Goal: Task Accomplishment & Management: Use online tool/utility

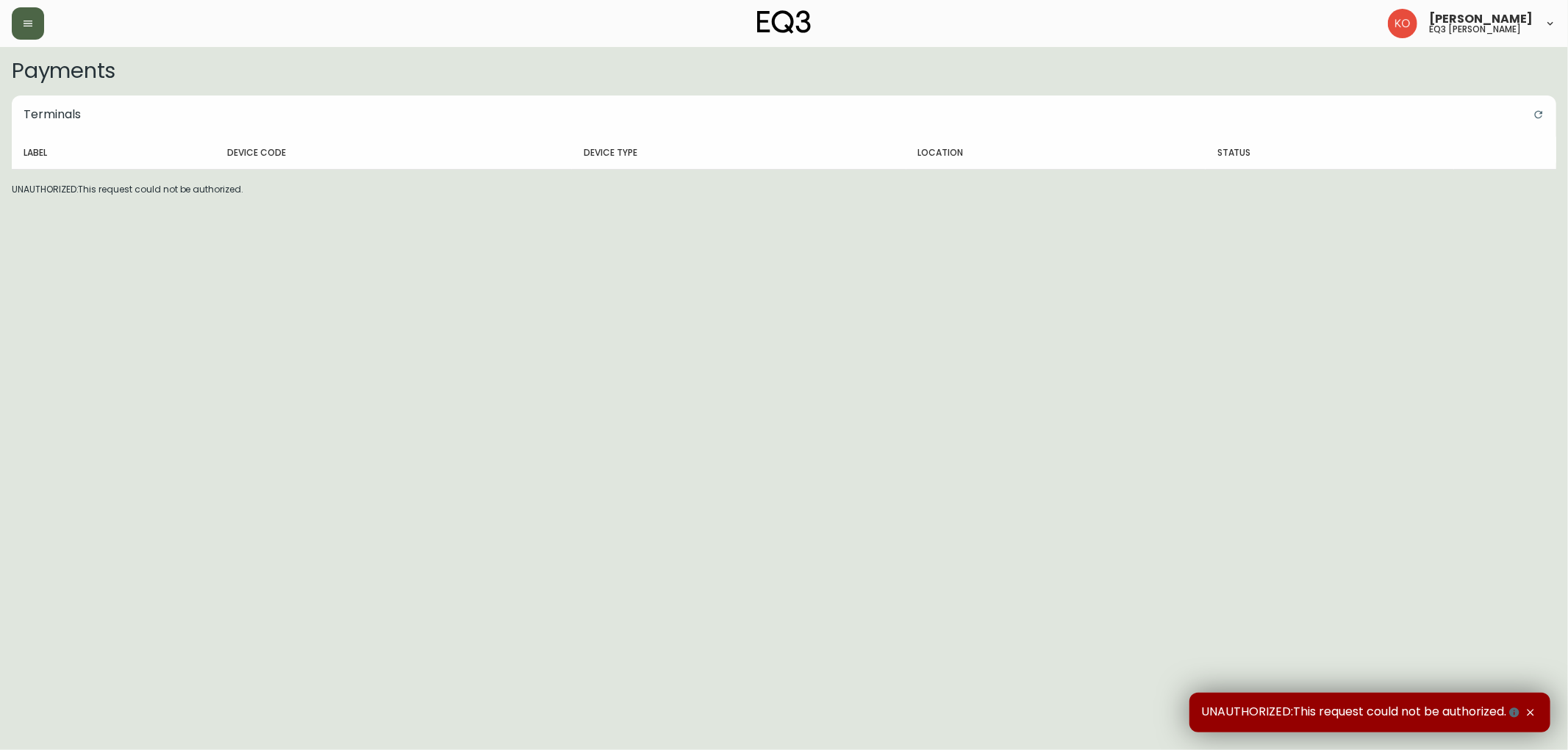
click at [31, 18] on icon "button" at bounding box center [28, 23] width 12 height 12
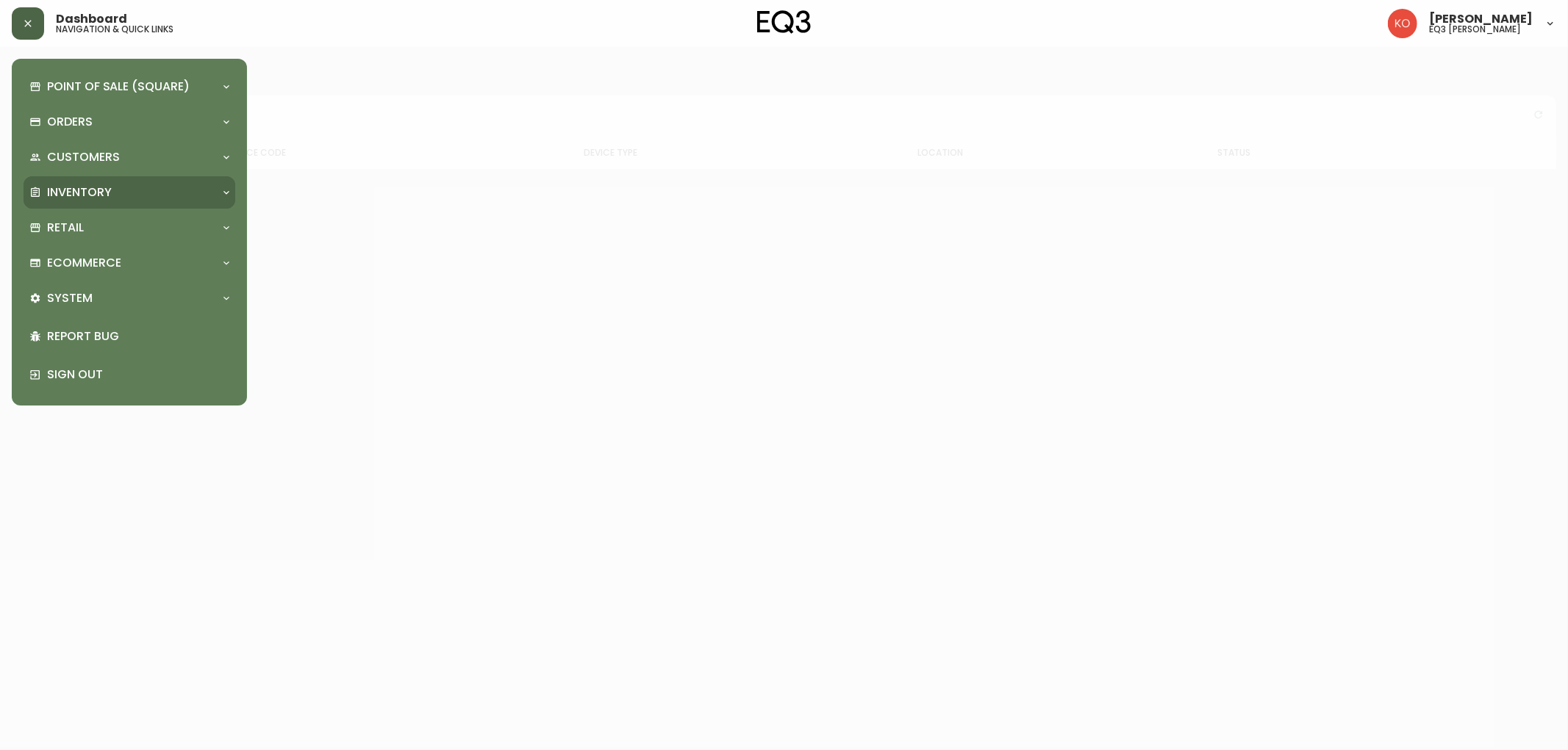
click at [145, 190] on div "Inventory" at bounding box center [122, 193] width 185 height 17
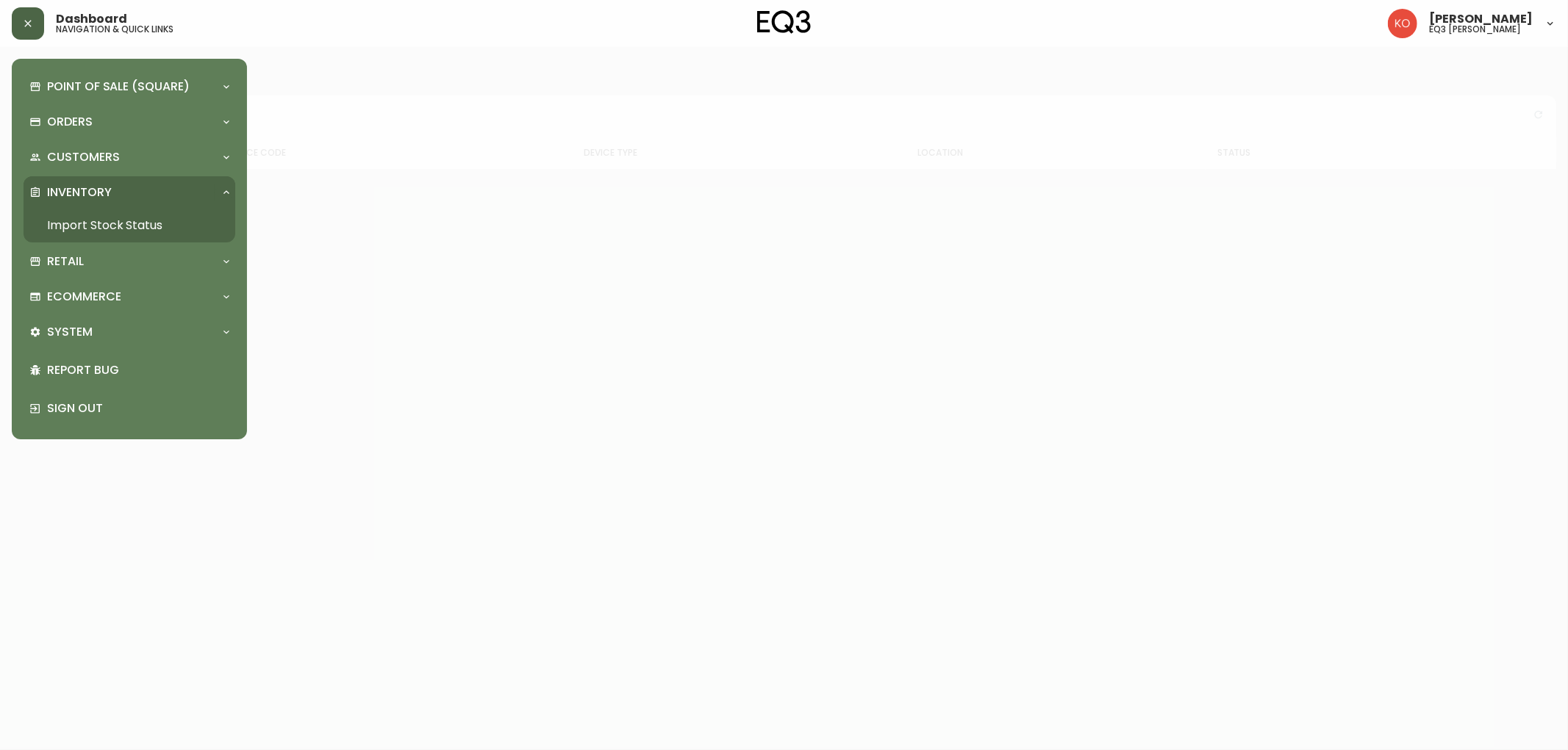
click at [144, 224] on link "Import Stock Status" at bounding box center [129, 226] width 212 height 34
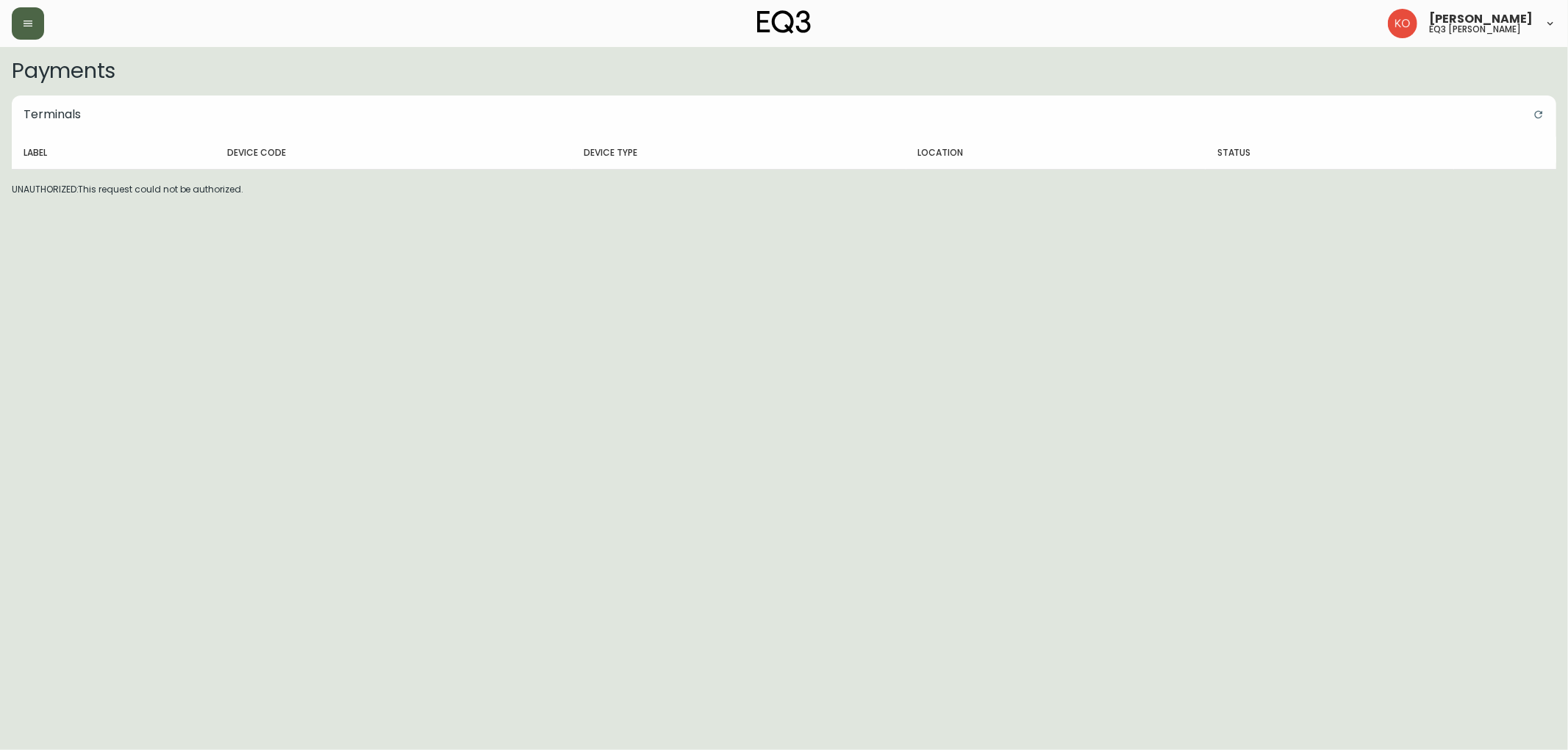
click at [37, 22] on button "button" at bounding box center [27, 23] width 32 height 32
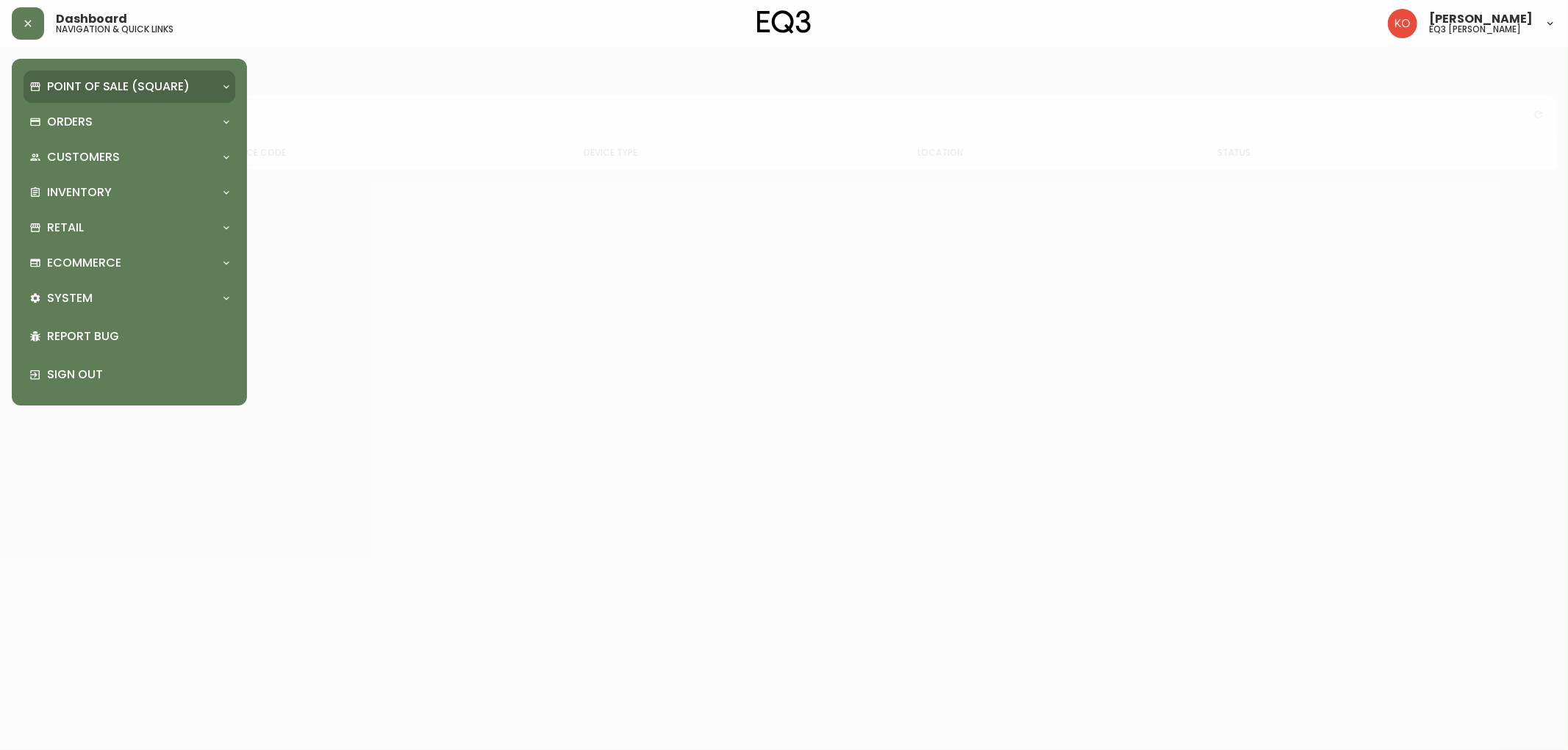
click at [119, 86] on p "Point of Sale (Square)" at bounding box center [118, 87] width 143 height 17
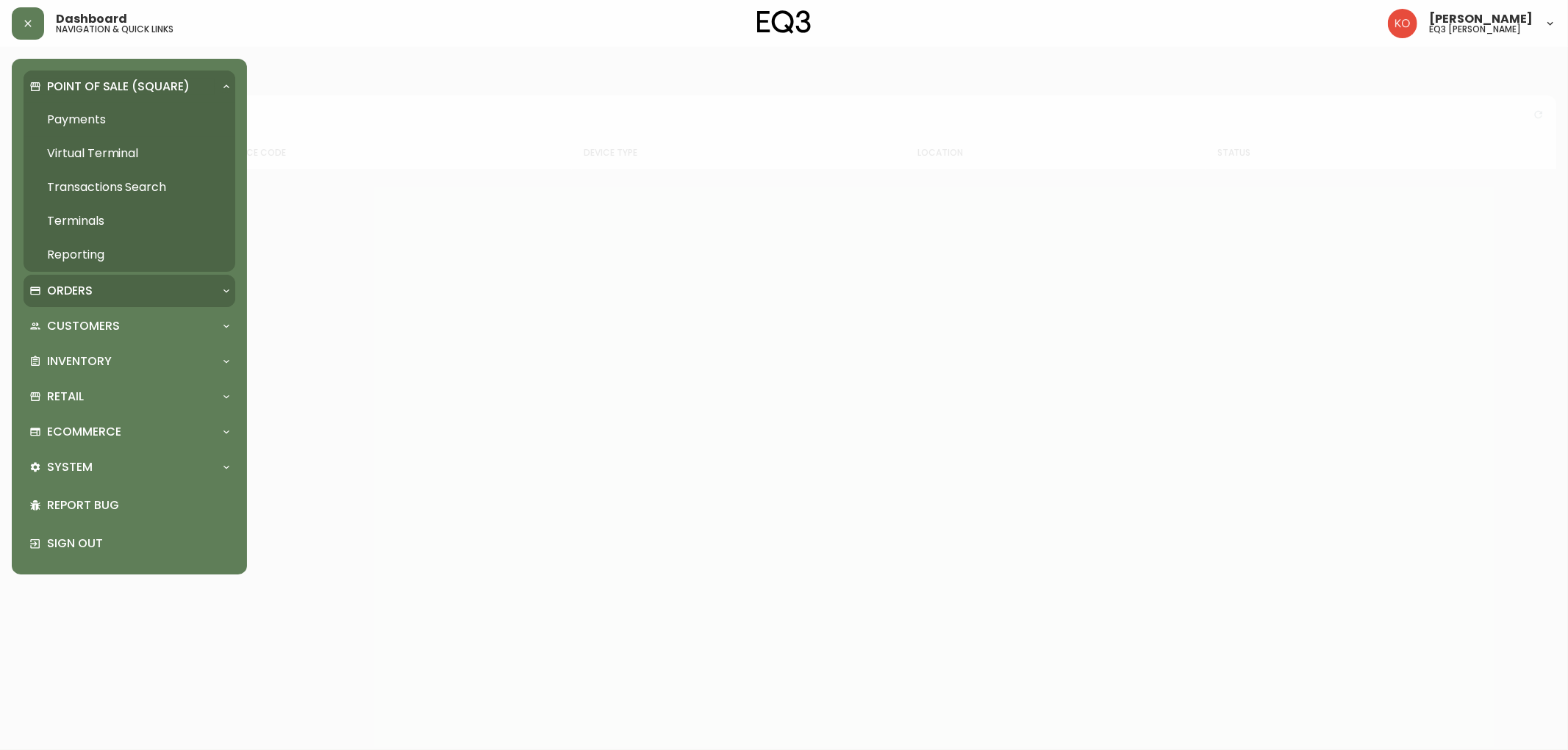
click at [107, 289] on div "Orders" at bounding box center [122, 291] width 185 height 17
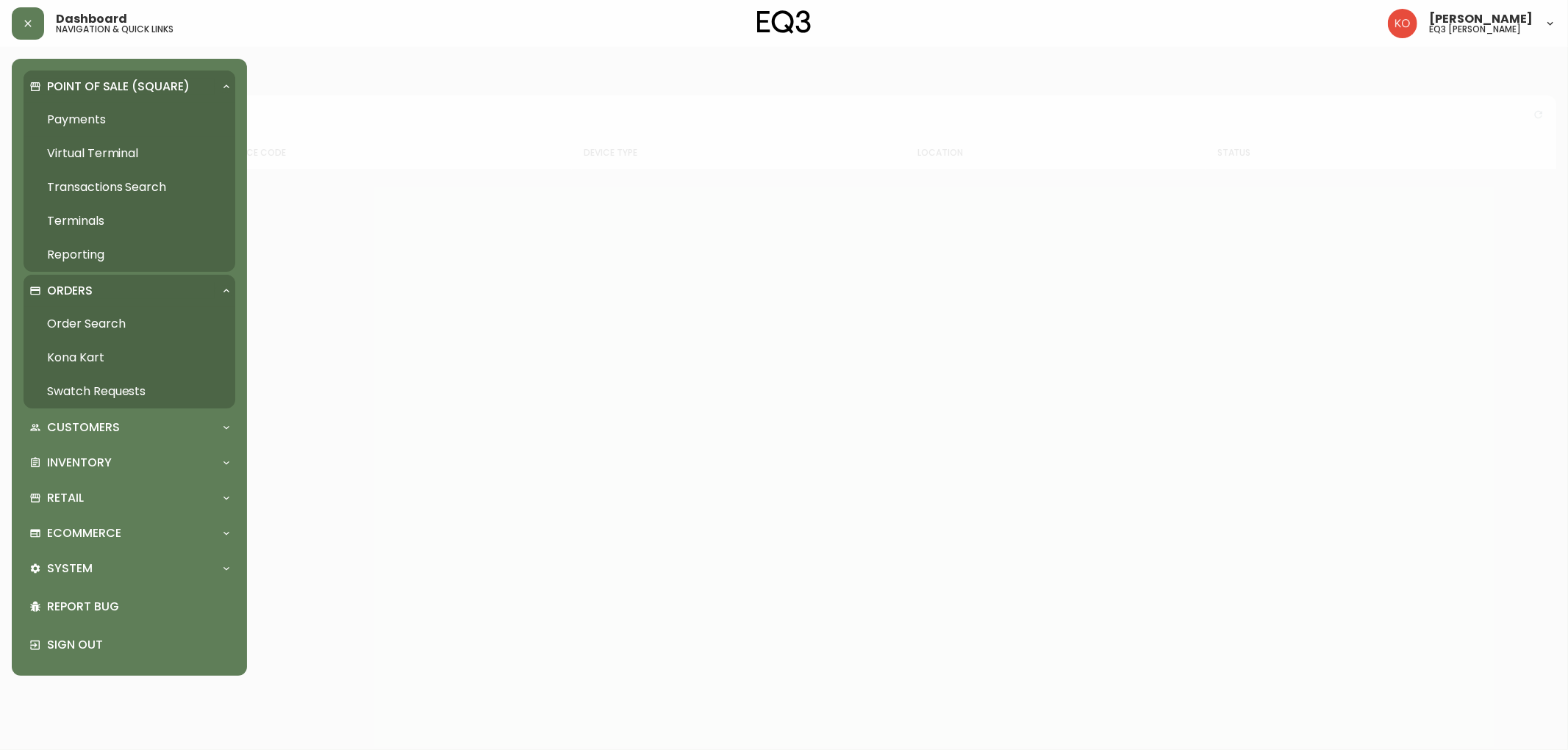
click at [116, 314] on link "Order Search" at bounding box center [129, 324] width 212 height 34
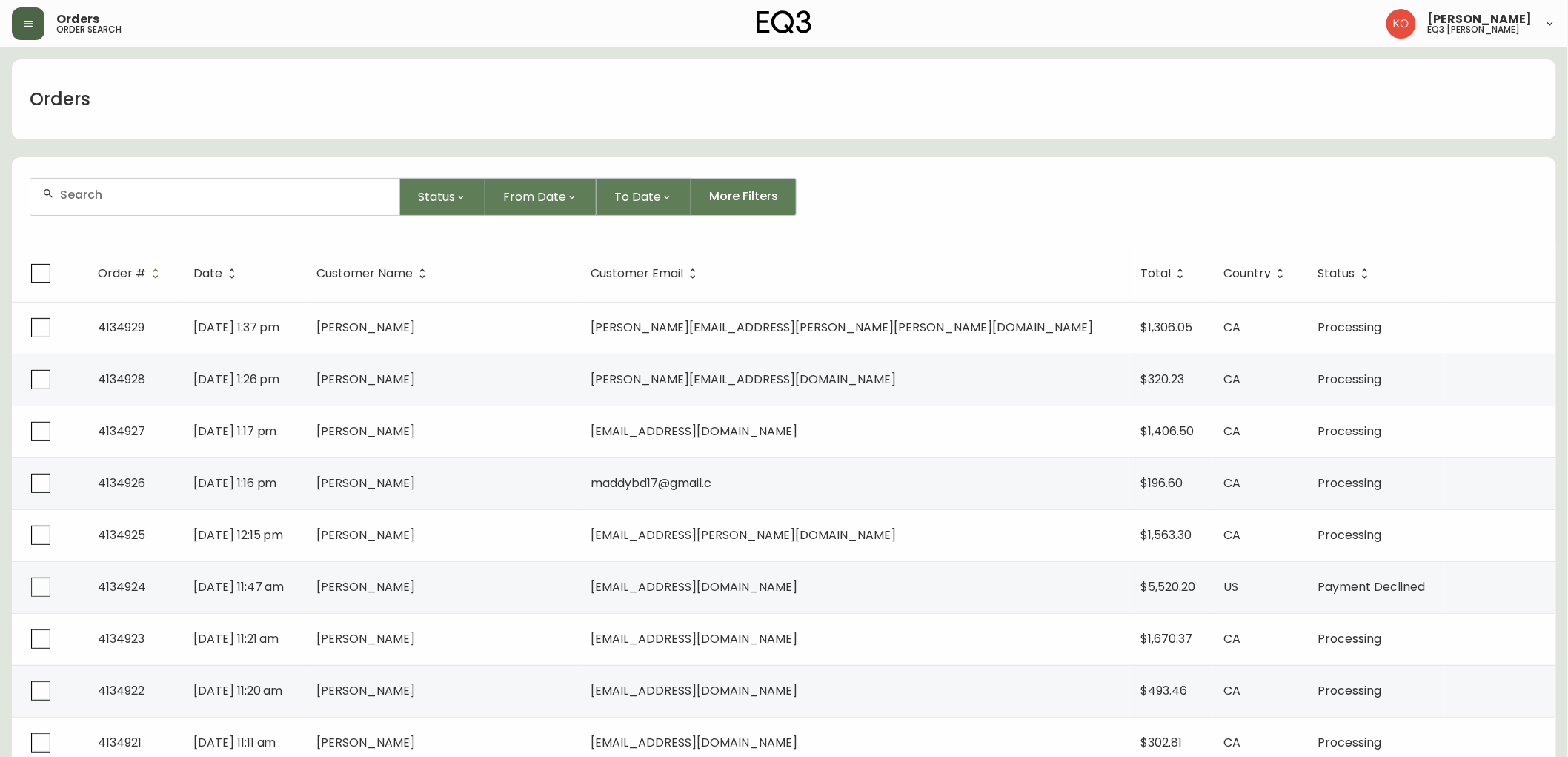
click at [32, 28] on icon "button" at bounding box center [28, 24] width 12 height 12
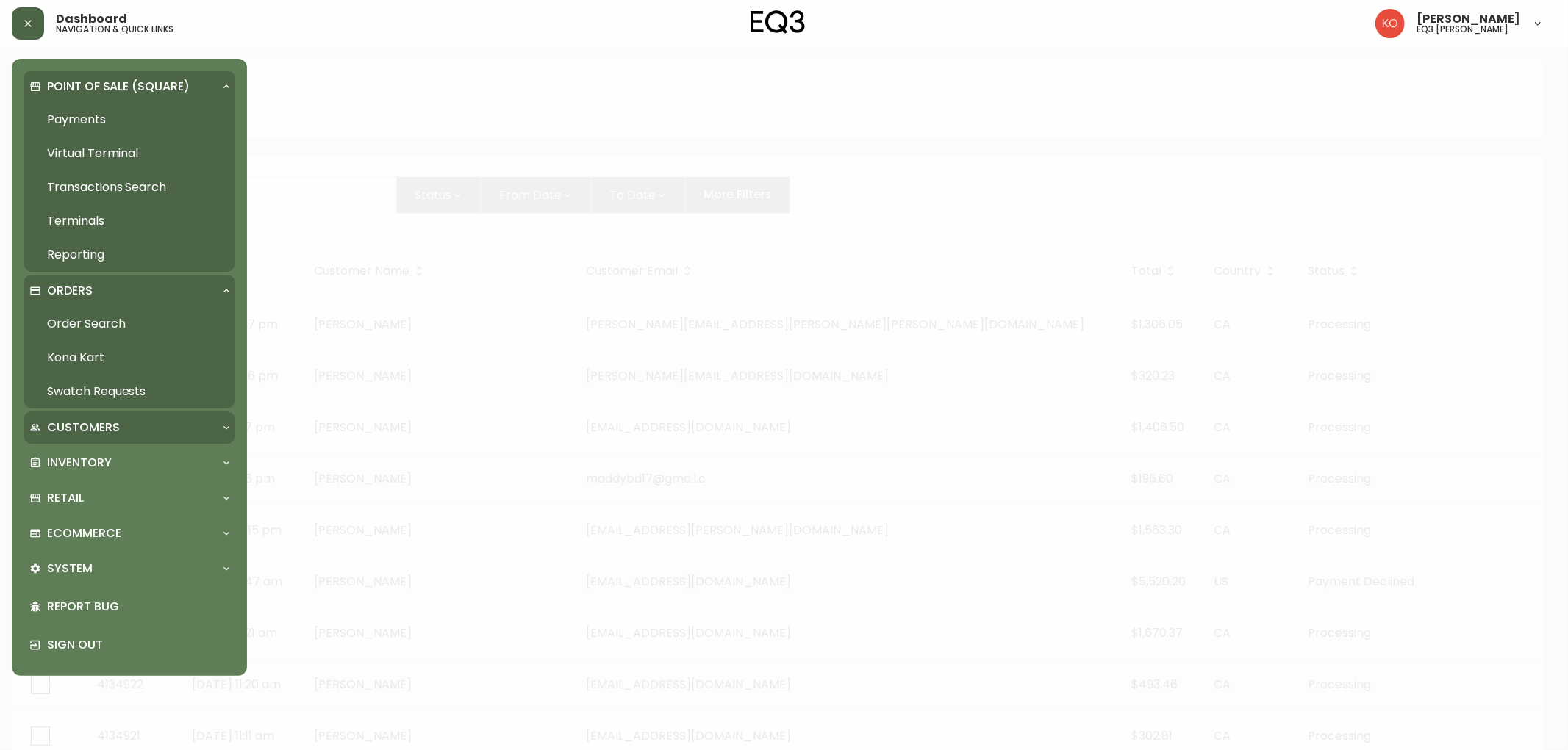
click at [119, 419] on div "Customers" at bounding box center [122, 427] width 185 height 17
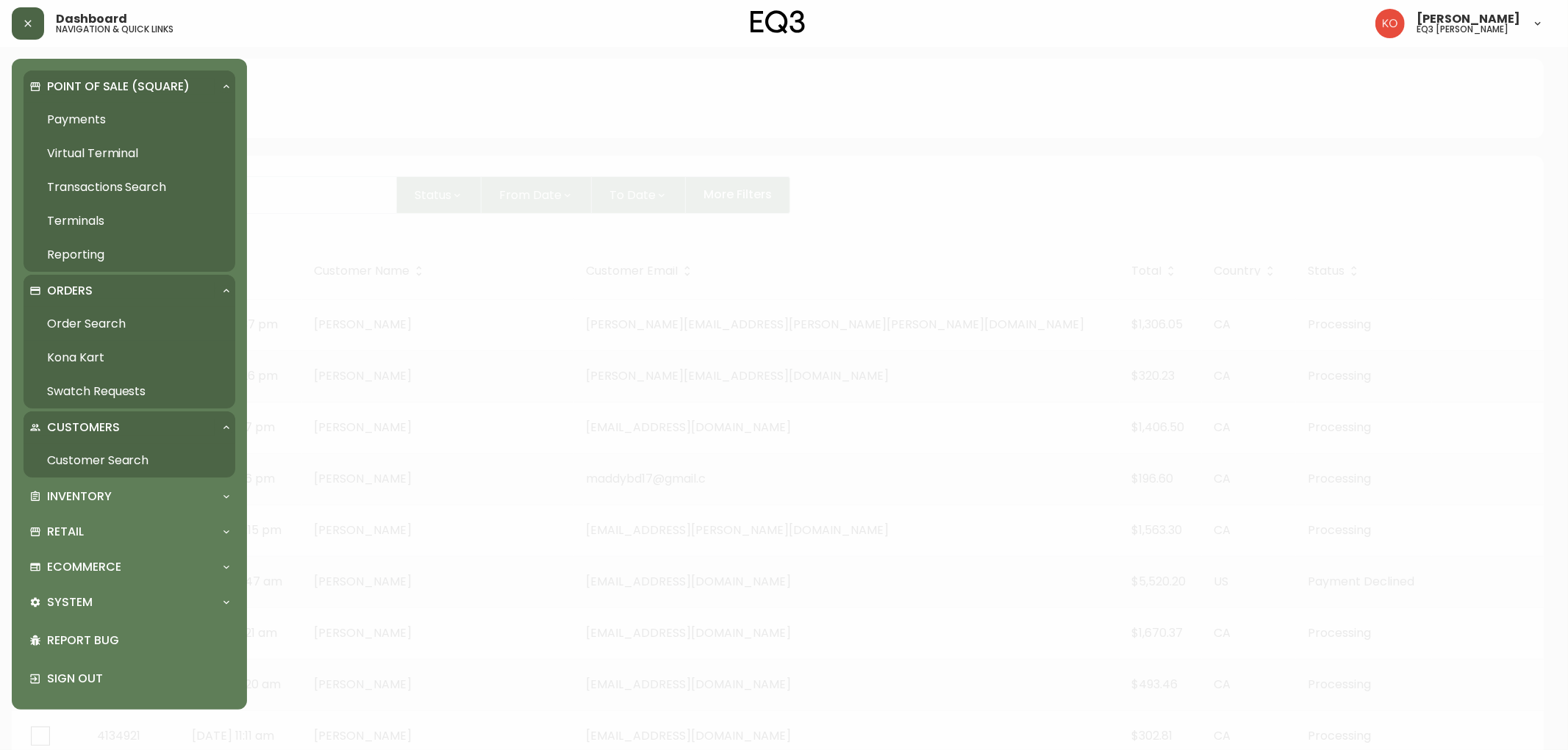
click at [128, 456] on link "Customer Search" at bounding box center [129, 460] width 212 height 34
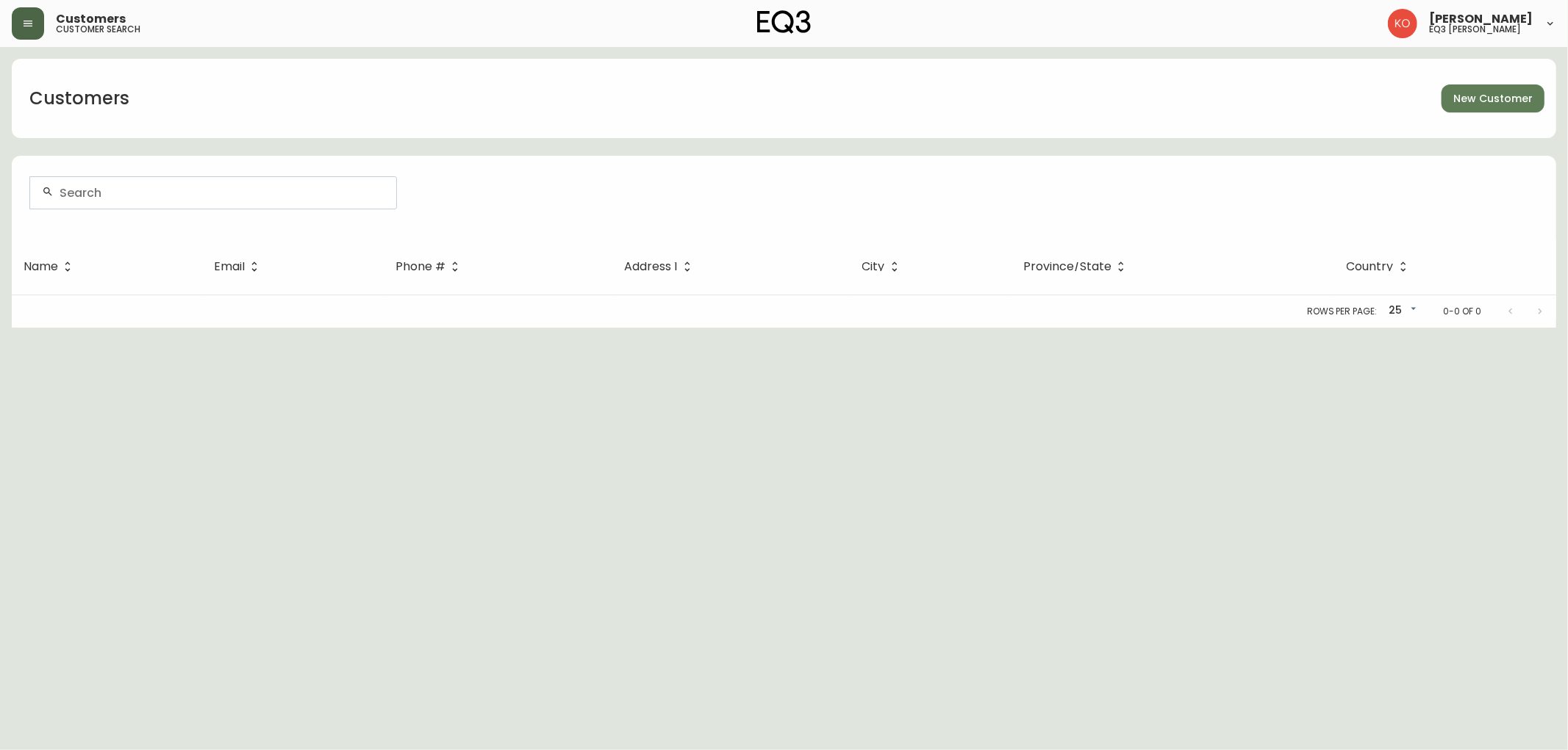
click at [18, 29] on button "button" at bounding box center [27, 23] width 32 height 32
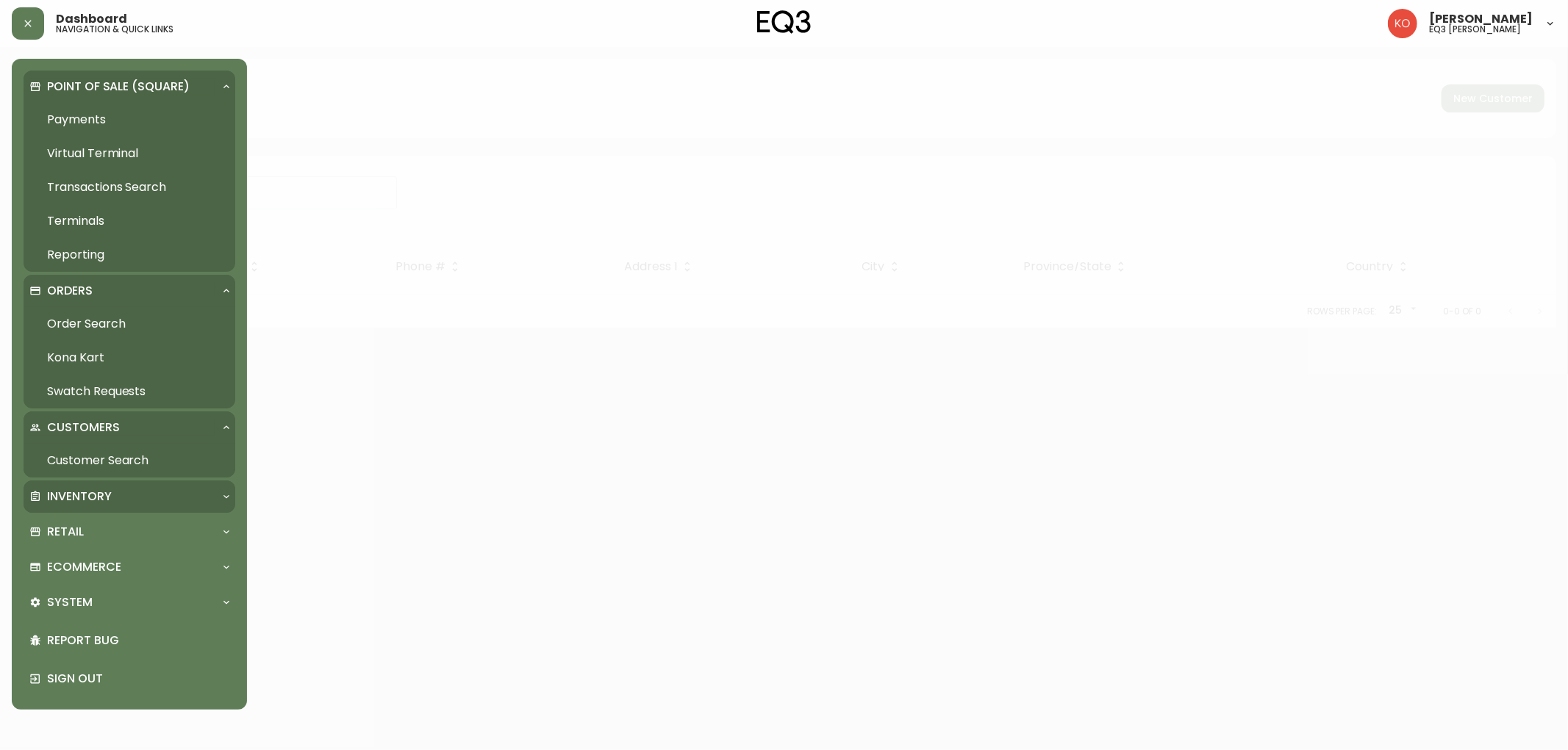
click at [125, 494] on div "Inventory" at bounding box center [122, 496] width 185 height 17
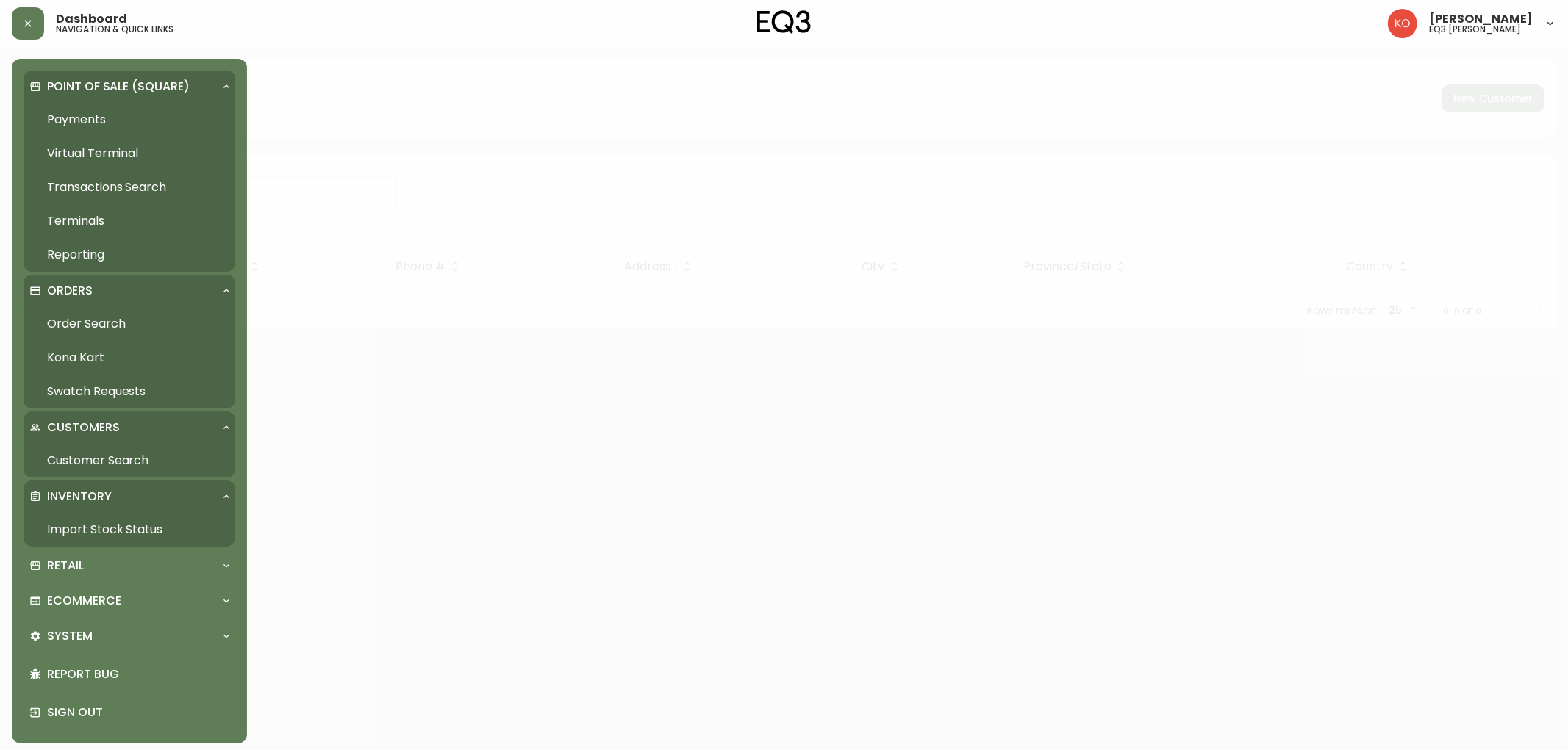
click at [133, 523] on link "Import Stock Status" at bounding box center [129, 529] width 212 height 34
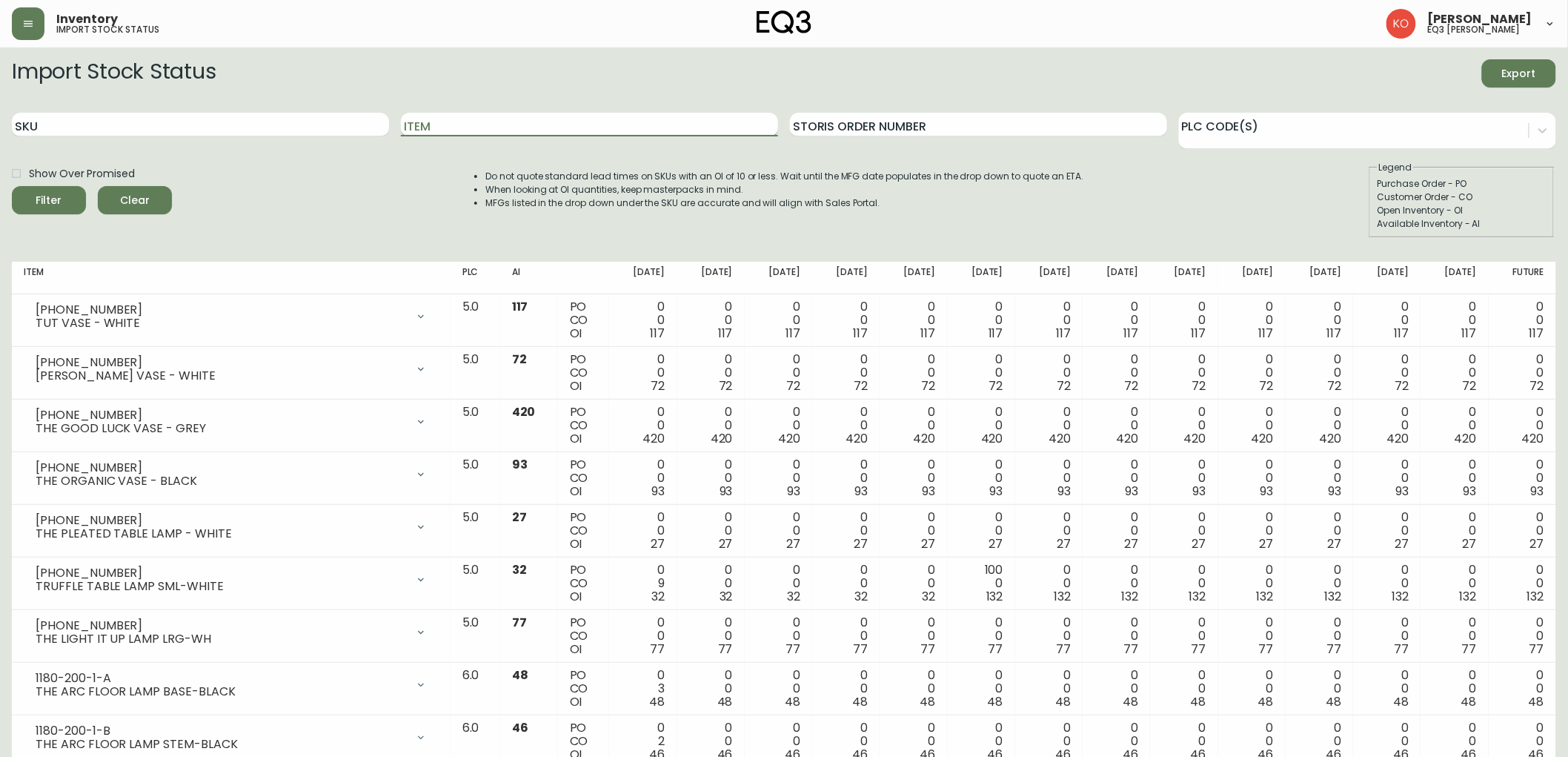
click at [602, 120] on input "Item" at bounding box center [590, 125] width 377 height 24
type input "joan"
click at [12, 187] on button "Filter" at bounding box center [49, 200] width 75 height 28
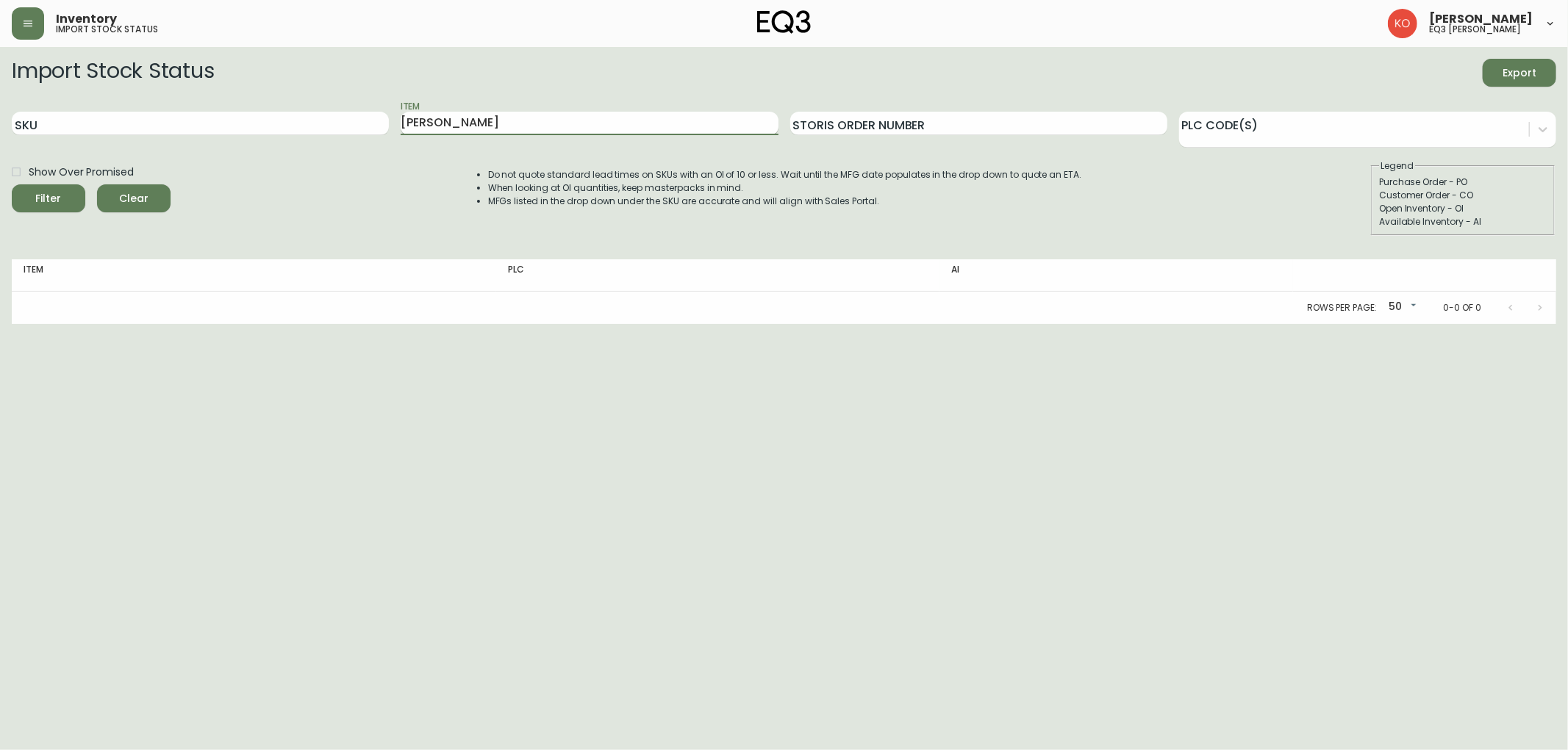
drag, startPoint x: 450, startPoint y: 121, endPoint x: 401, endPoint y: 124, distance: 49.1
click at [401, 124] on input "joan" at bounding box center [590, 124] width 378 height 23
click at [355, 127] on input "SKU" at bounding box center [201, 124] width 378 height 23
type input "30217-02"
click at [12, 185] on button "Filter" at bounding box center [49, 198] width 74 height 28
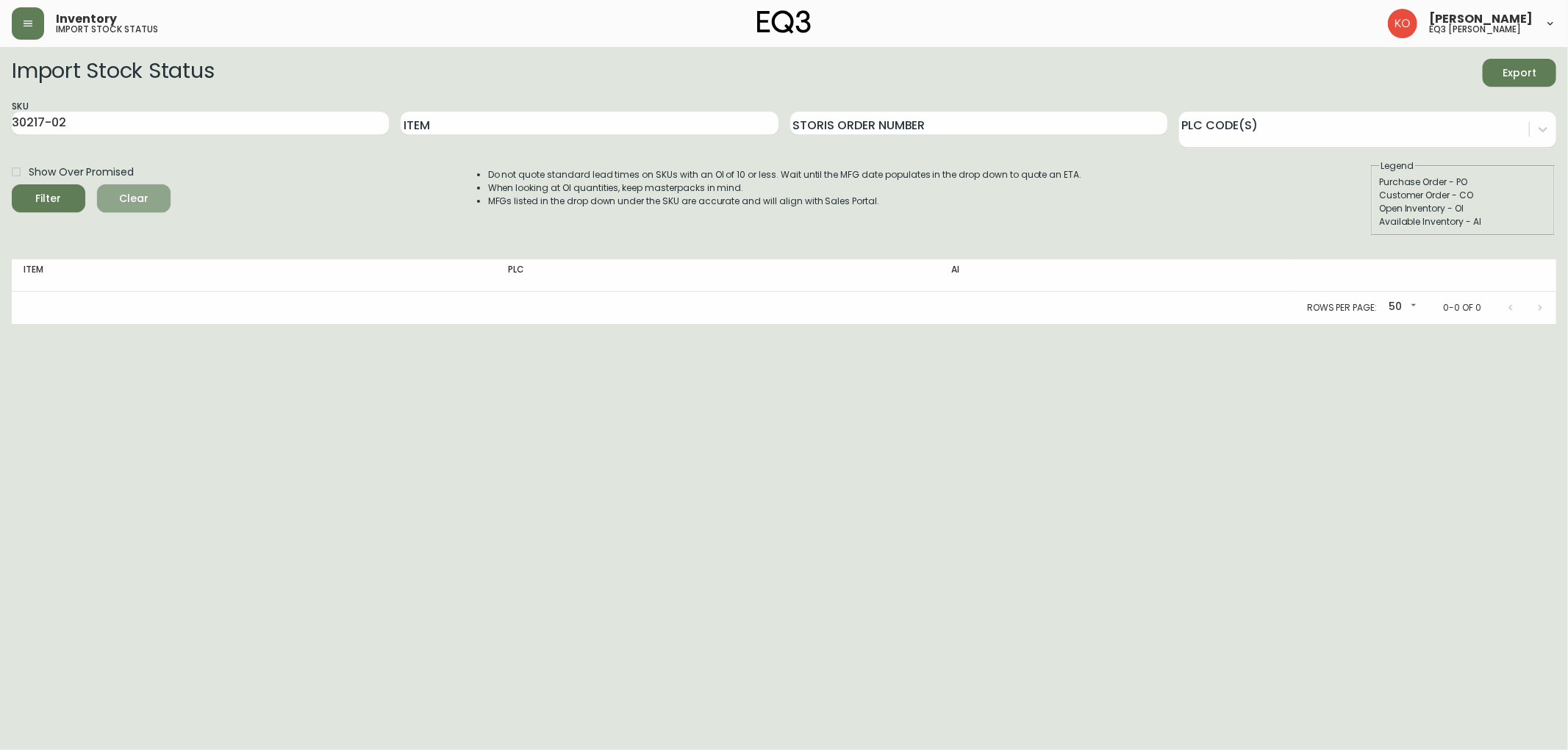
click at [149, 202] on span "Clear" at bounding box center [133, 198] width 50 height 18
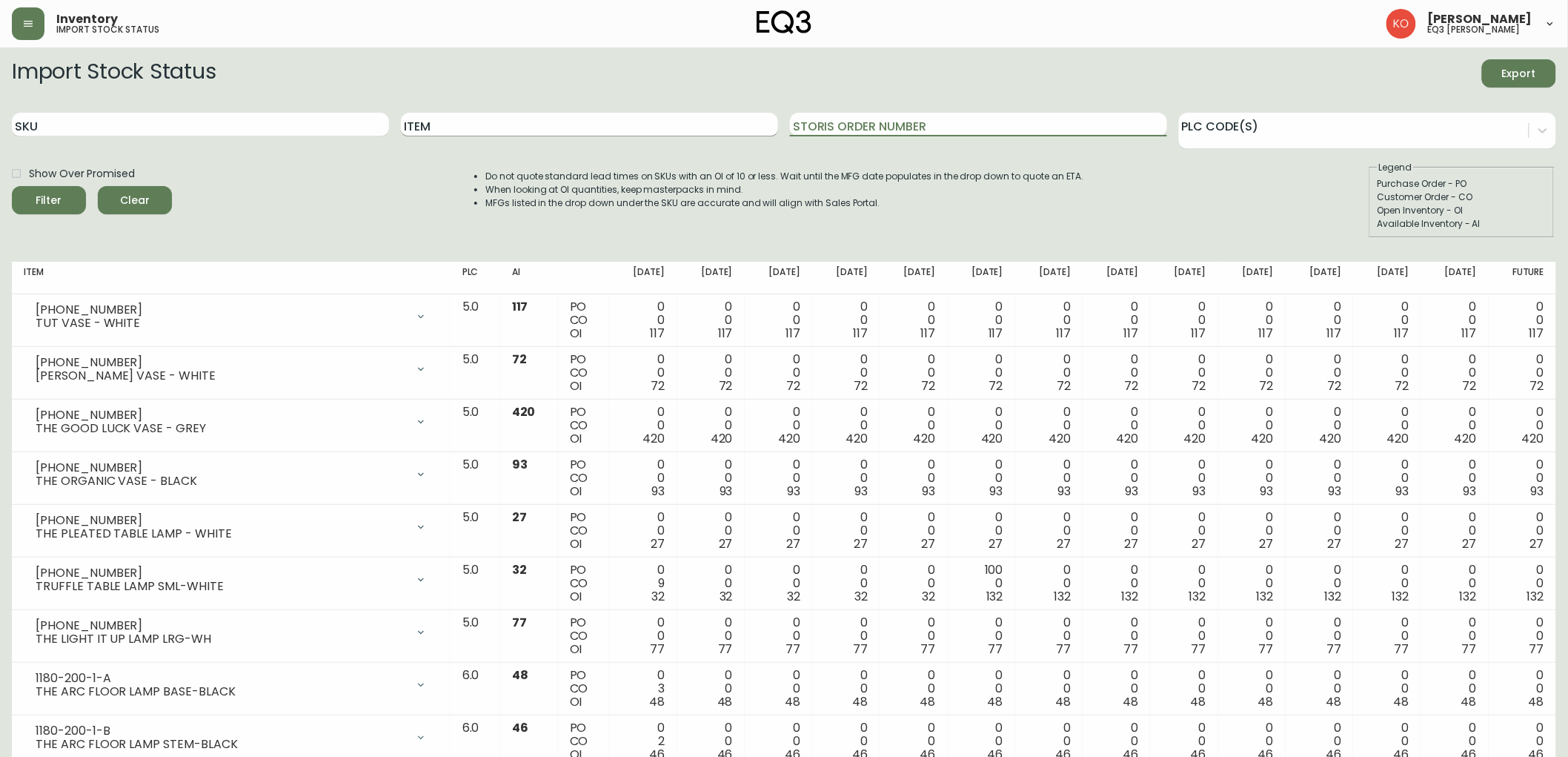
drag, startPoint x: 986, startPoint y: 123, endPoint x: 705, endPoint y: 123, distance: 281.0
click at [705, 123] on div "SKU Item Storis Order Number PLC Code(s)" at bounding box center [784, 125] width 1544 height 48
click at [441, 198] on div "Show Over Promised Filter Clear Do not quote standard lead times on SKUs with a…" at bounding box center [784, 199] width 1544 height 78
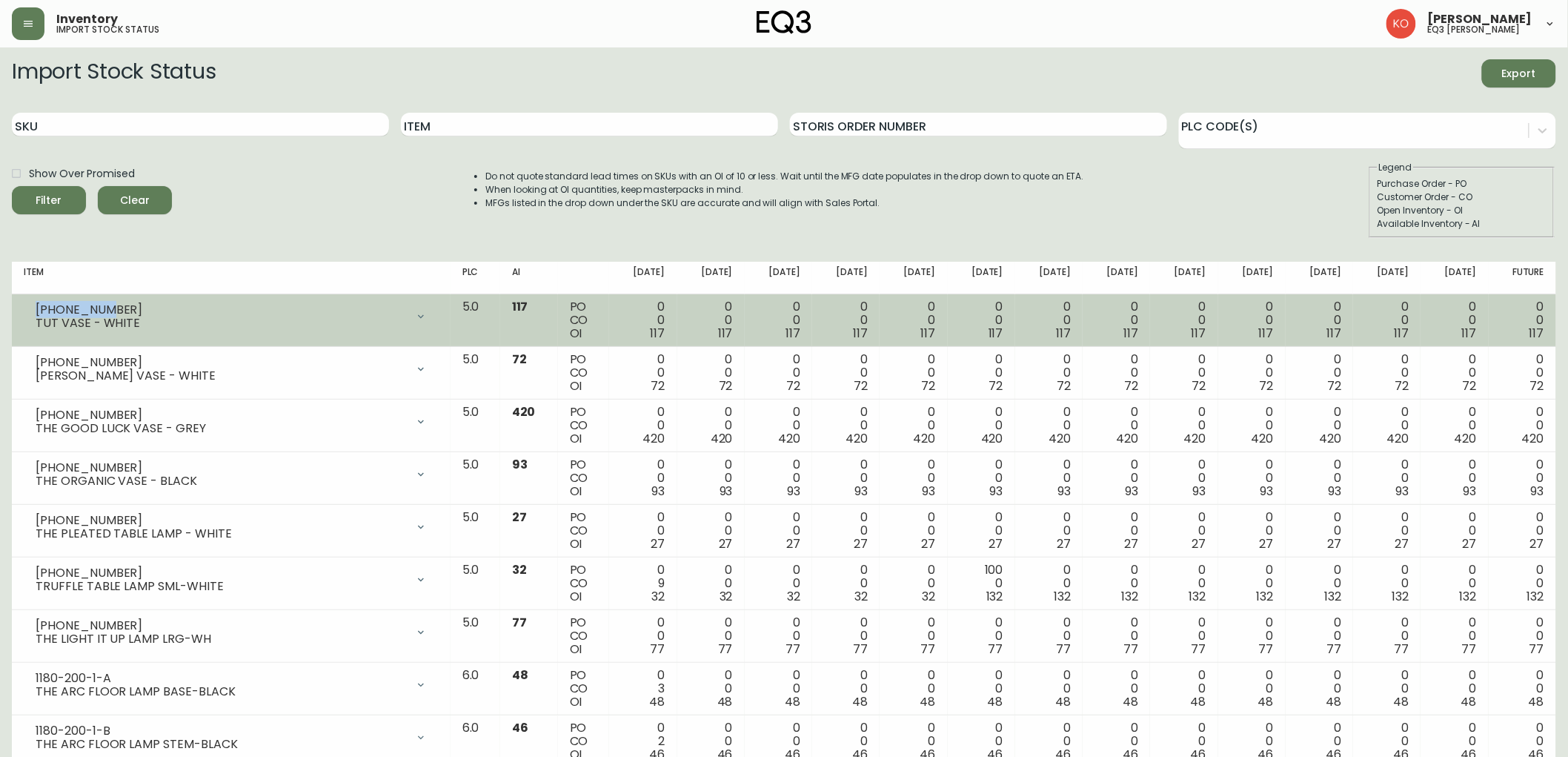
drag, startPoint x: 109, startPoint y: 308, endPoint x: 17, endPoint y: 308, distance: 92.0
click at [17, 308] on td "1140-200-0 TUT VASE - WHITE Opening Balance 117 ( Aug 29, 2025 ) Available Inve…" at bounding box center [231, 321] width 439 height 53
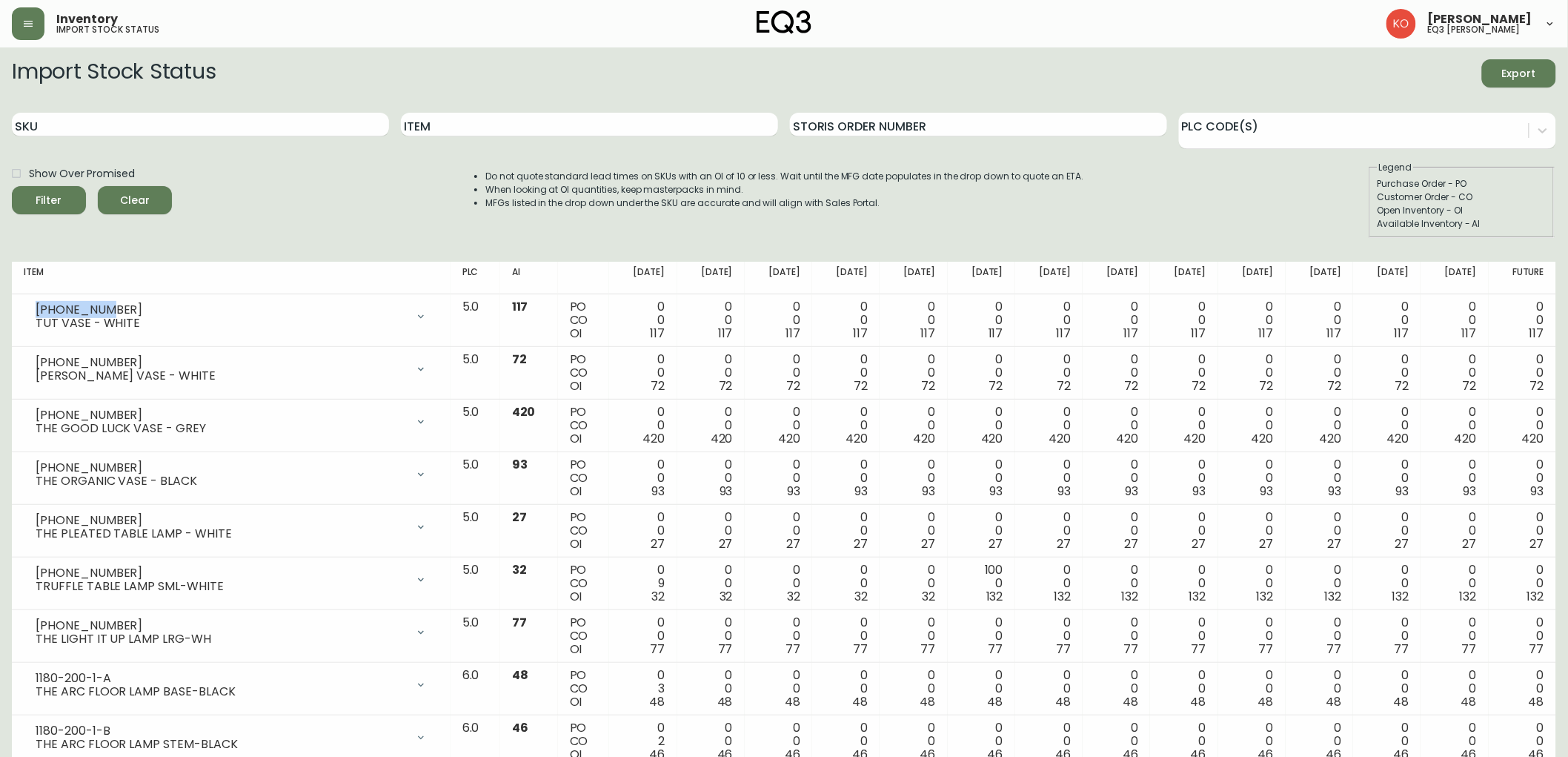
copy div "1140-200-0"
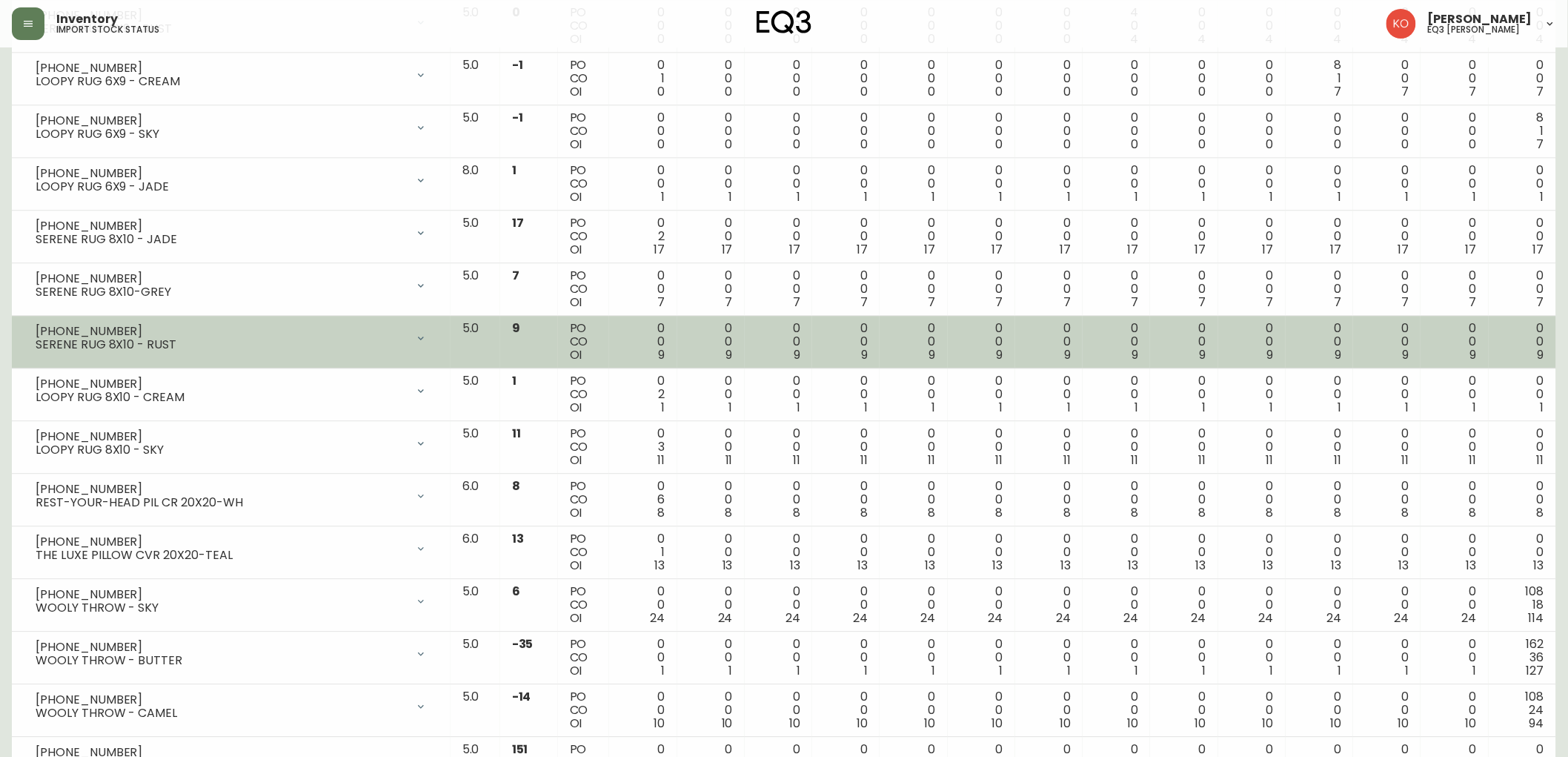
scroll to position [1484, 0]
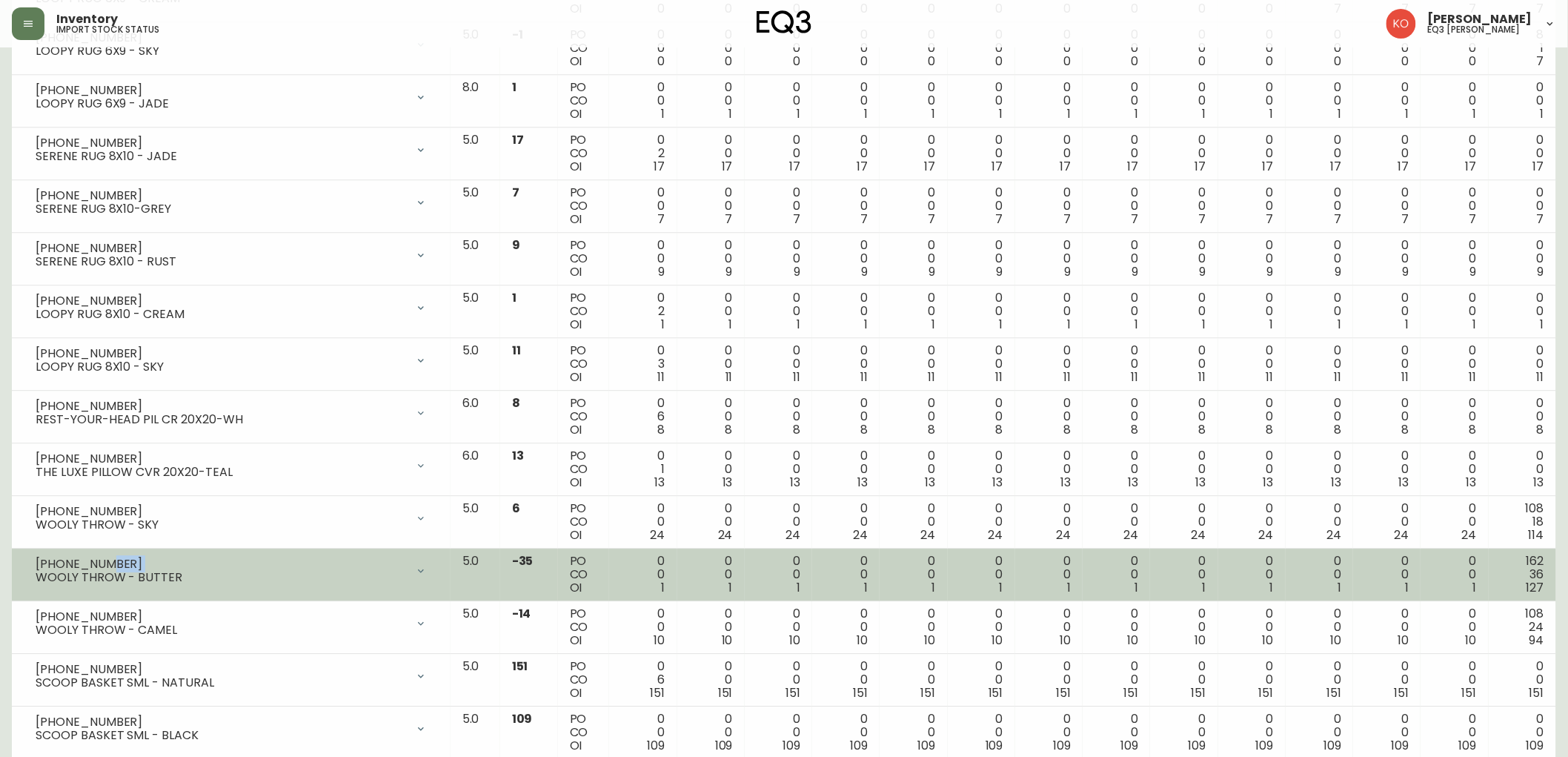
drag, startPoint x: 102, startPoint y: 560, endPoint x: 26, endPoint y: 572, distance: 76.9
click at [26, 572] on div "1220-105-4 WOOLY THROW - BUTTER" at bounding box center [231, 570] width 415 height 32
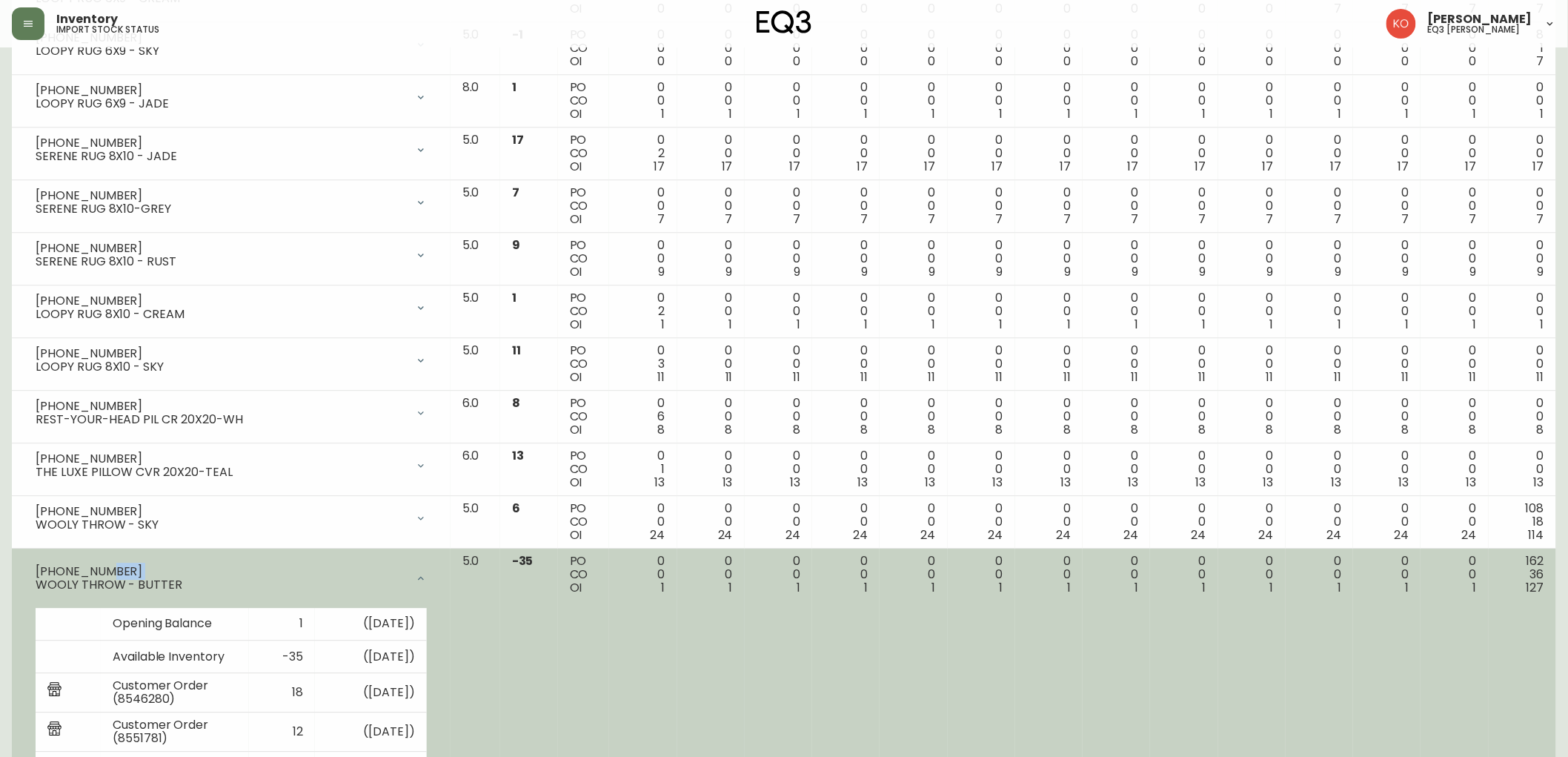
scroll to position [1566, 0]
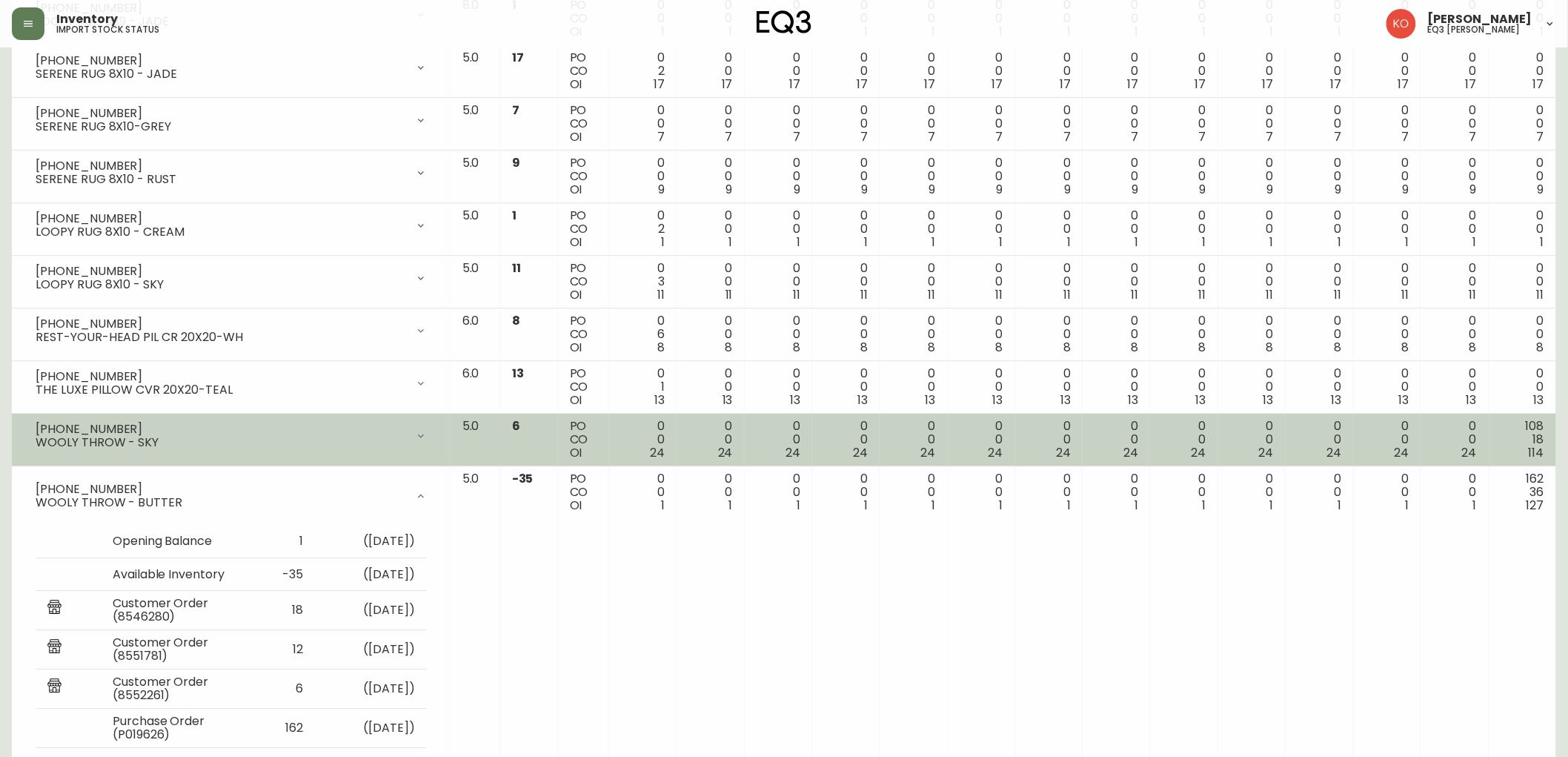
click at [160, 442] on div "WOOLY THROW - SKY" at bounding box center [221, 443] width 371 height 14
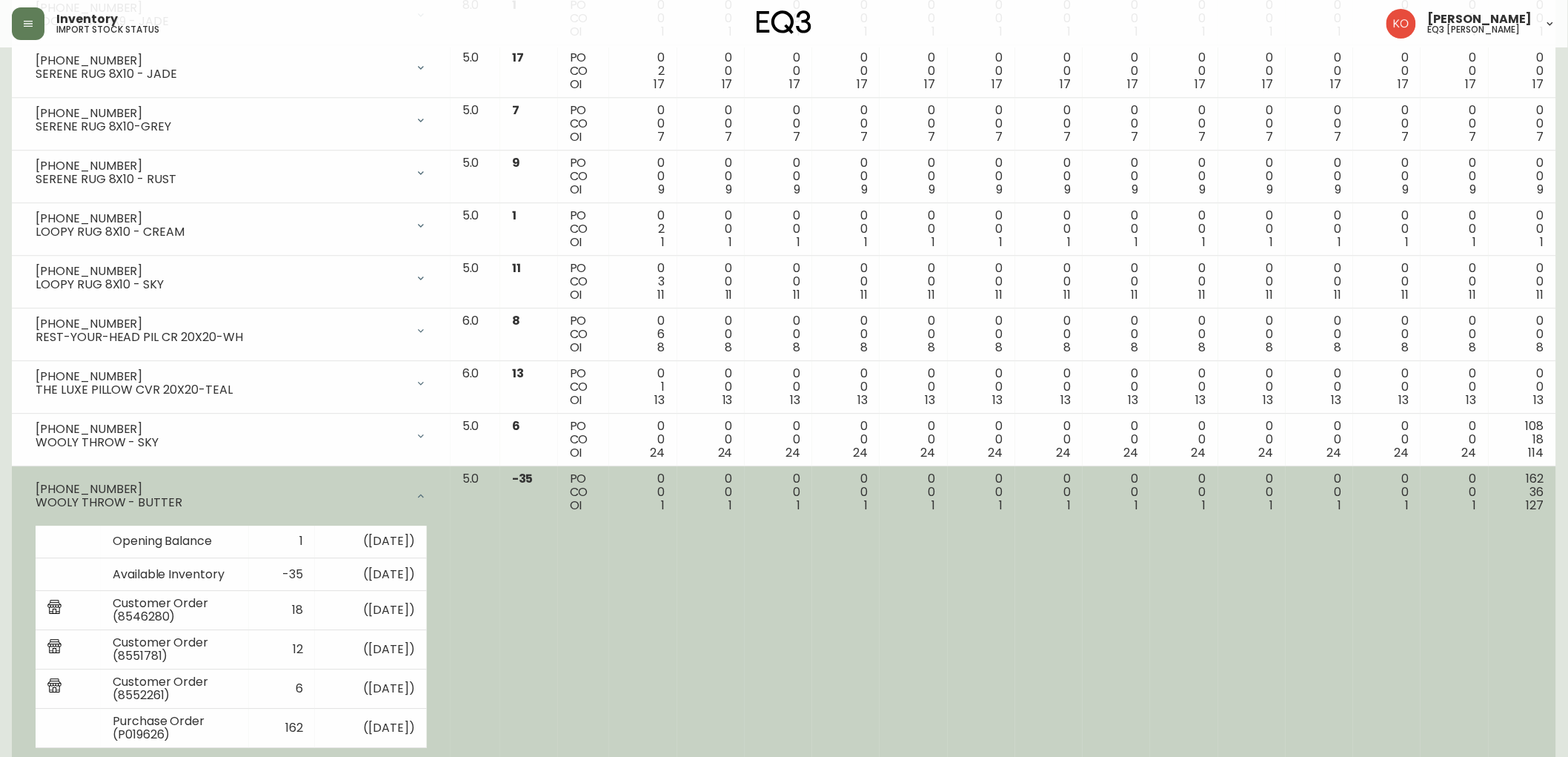
click at [108, 487] on div "1220-105-4" at bounding box center [221, 490] width 371 height 14
drag, startPoint x: 86, startPoint y: 495, endPoint x: 78, endPoint y: 490, distance: 9.4
click at [78, 490] on div "1220-105-4" at bounding box center [221, 490] width 371 height 14
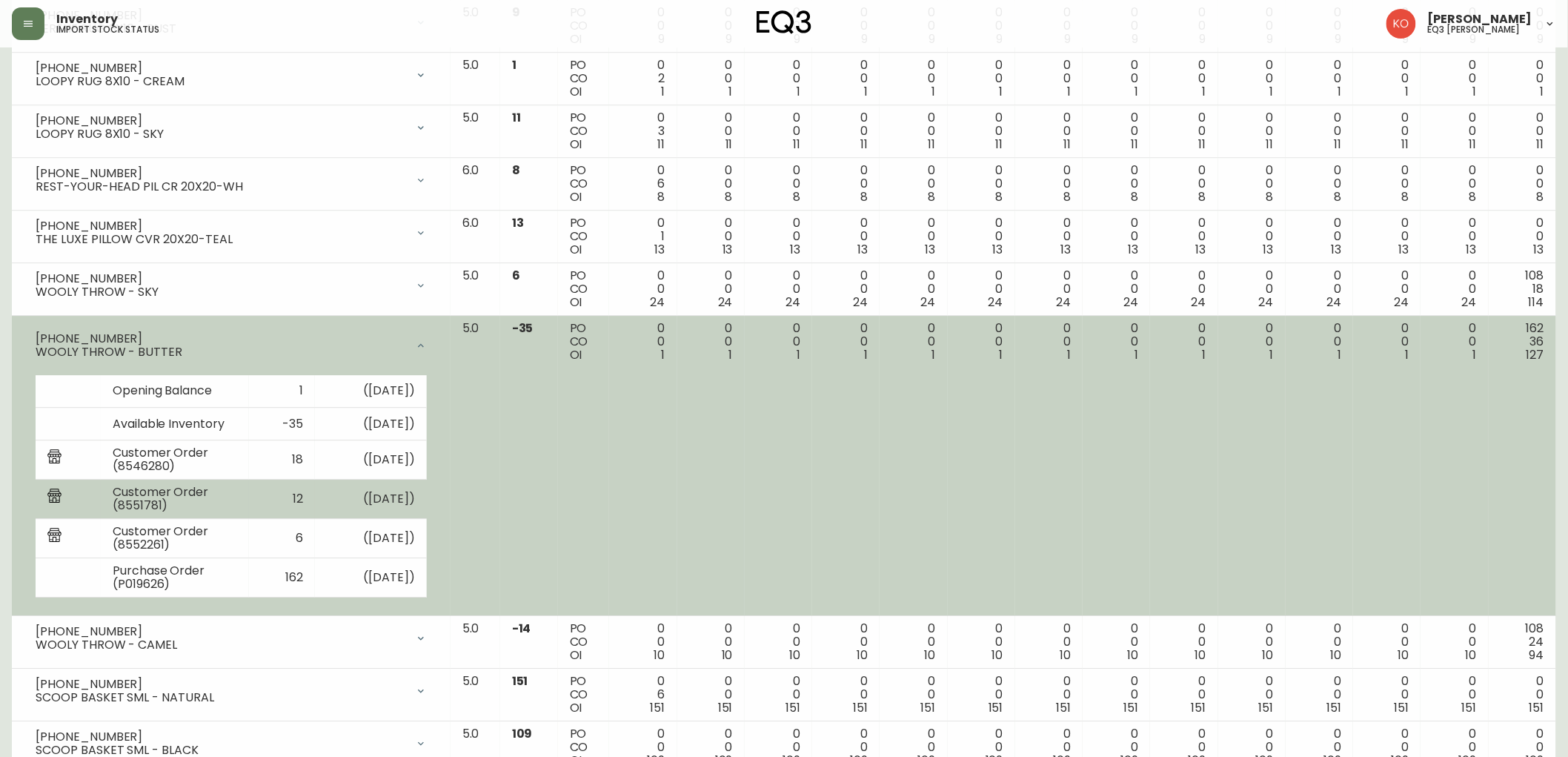
scroll to position [1730, 0]
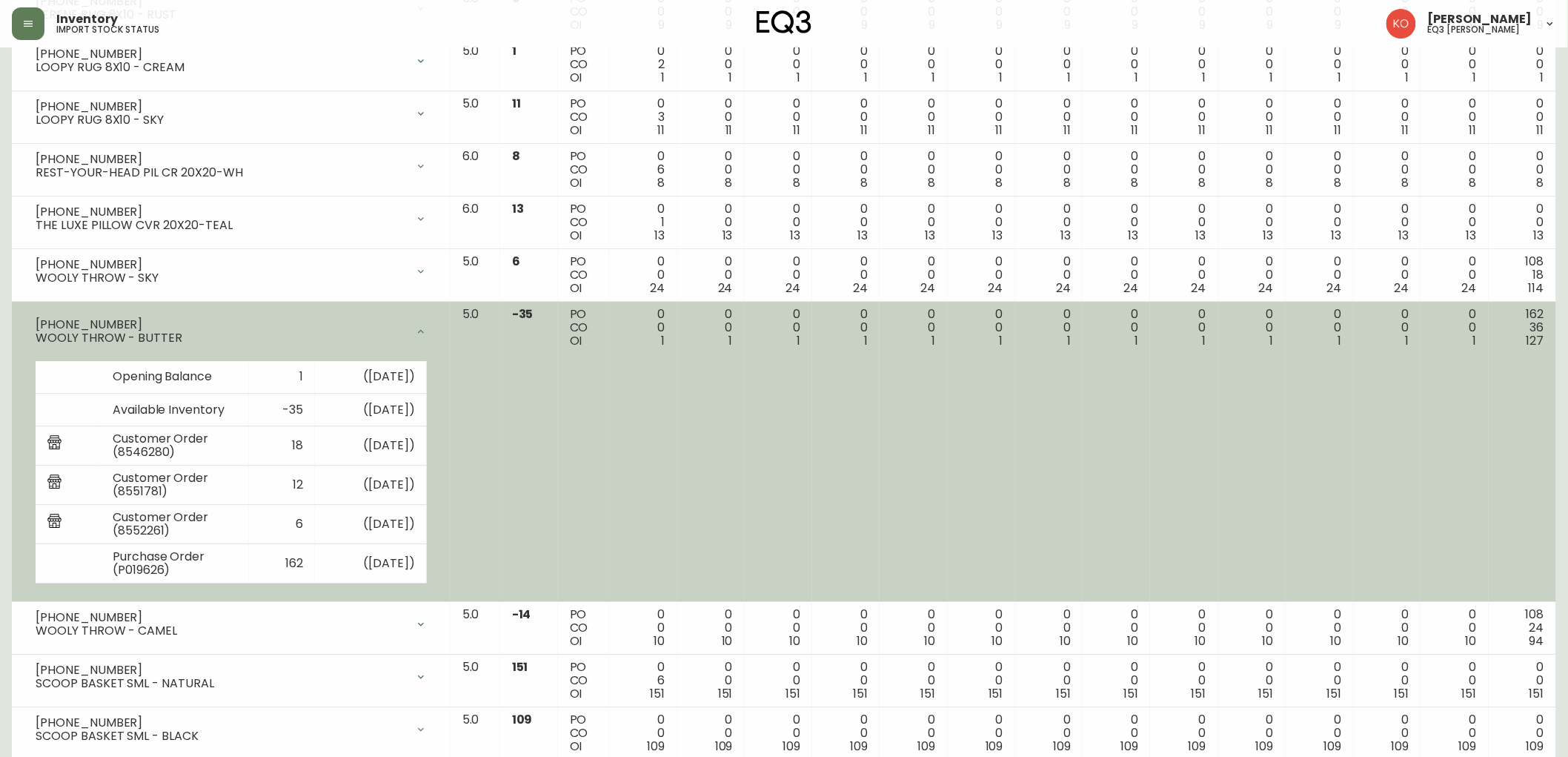
click at [671, 471] on td "0 0 1" at bounding box center [643, 452] width 68 height 301
click at [427, 338] on icon at bounding box center [421, 332] width 12 height 12
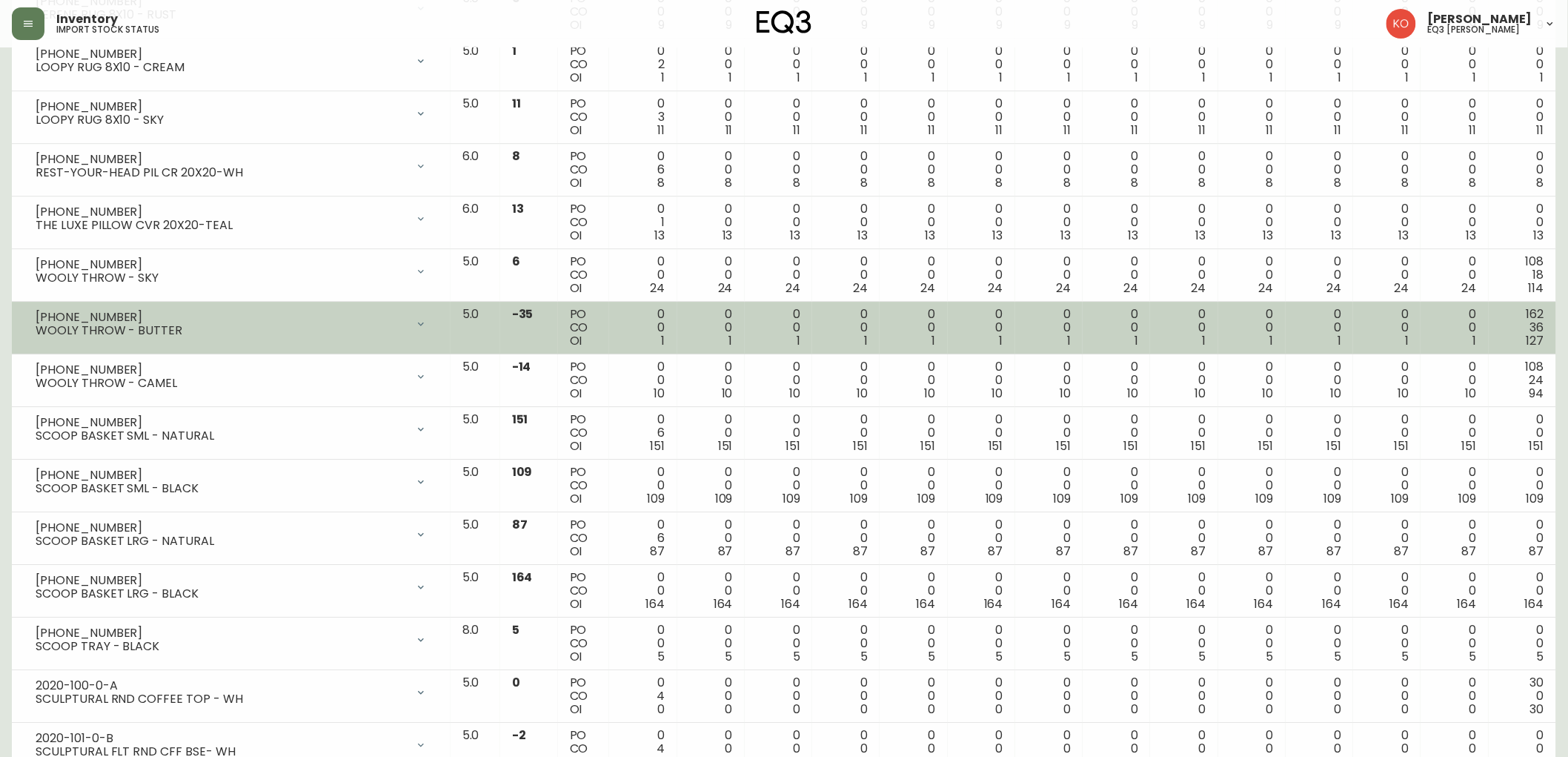
click at [436, 338] on div at bounding box center [421, 324] width 29 height 29
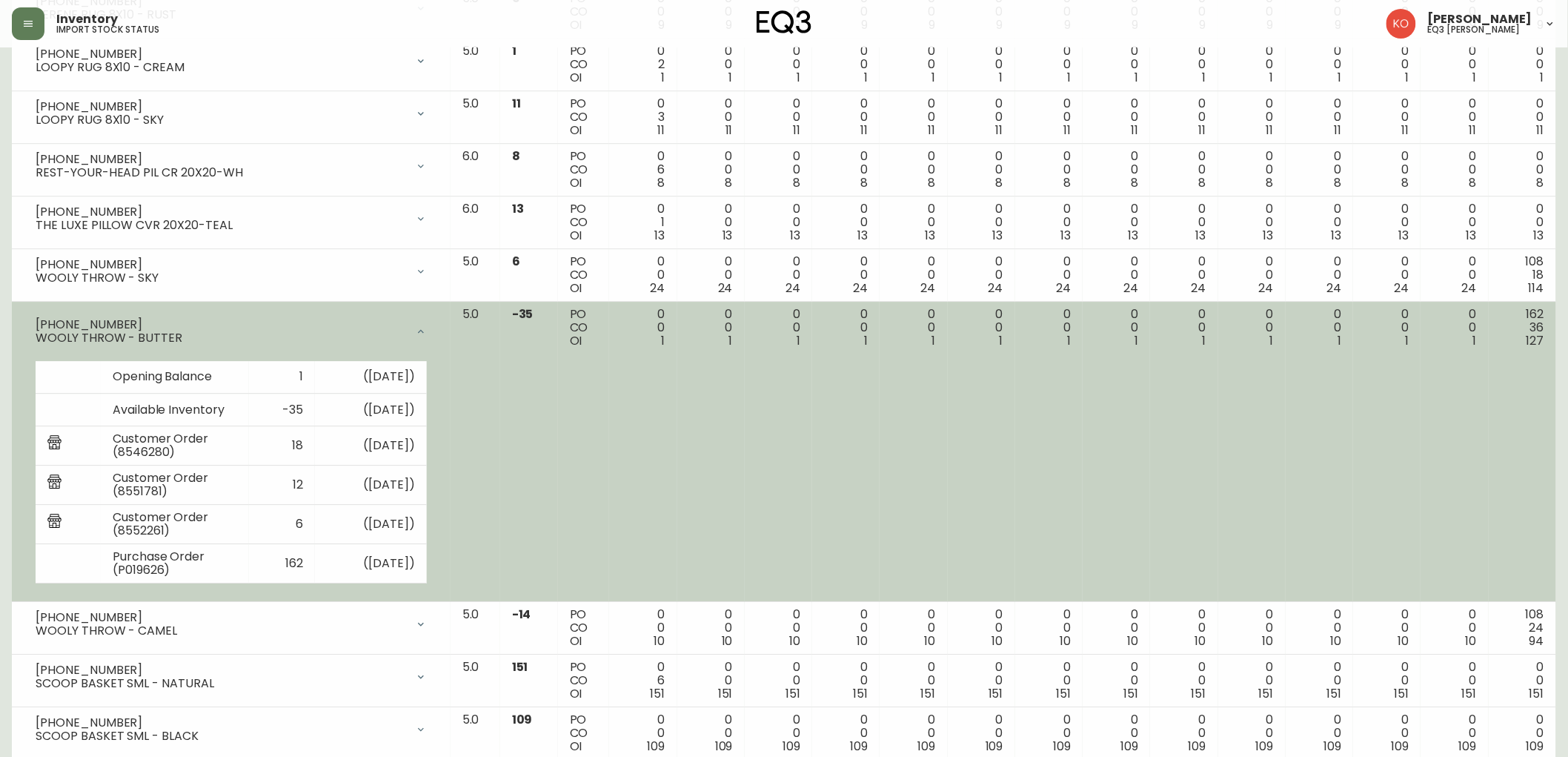
click at [427, 338] on icon at bounding box center [421, 332] width 12 height 12
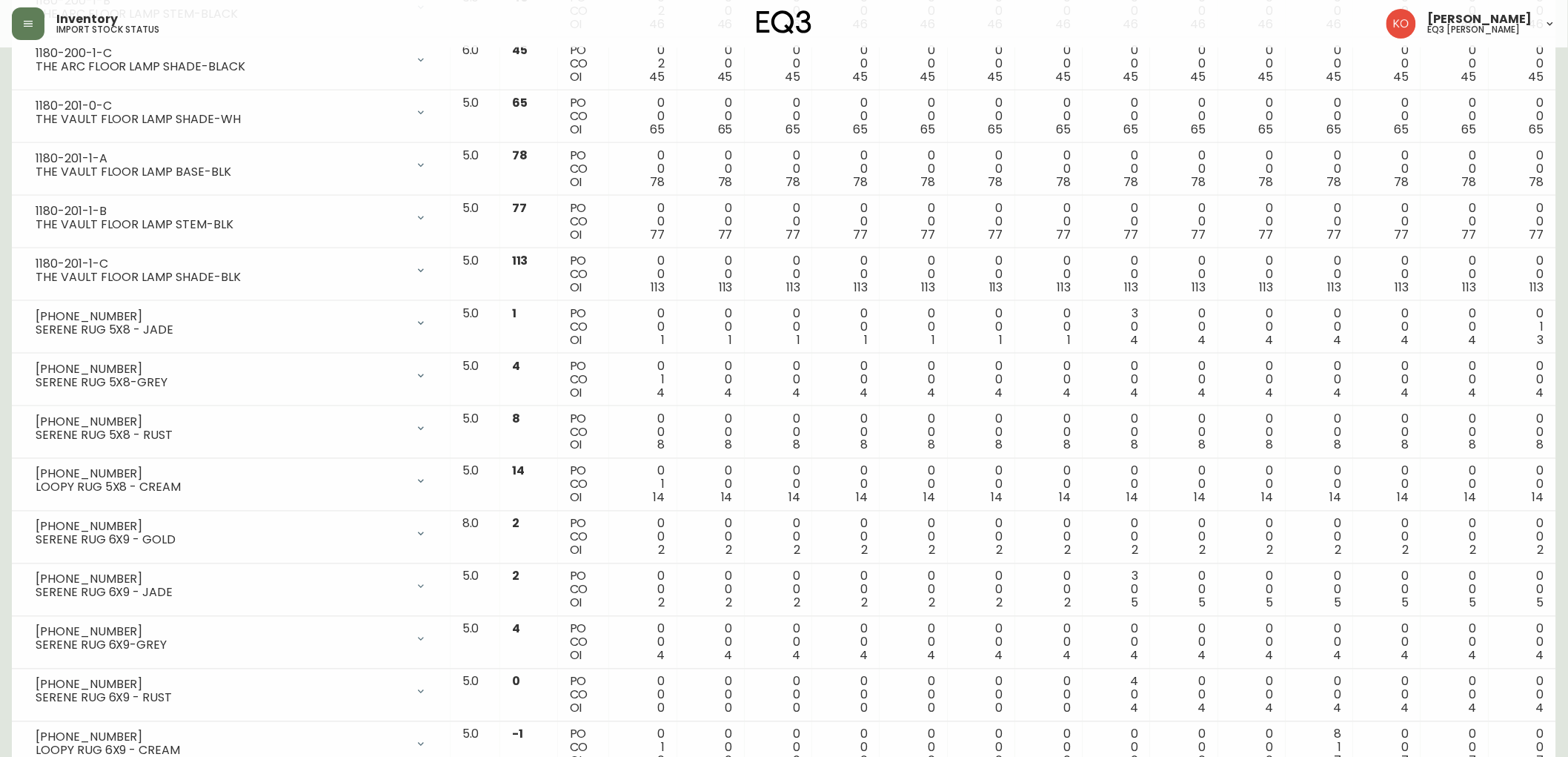
scroll to position [741, 0]
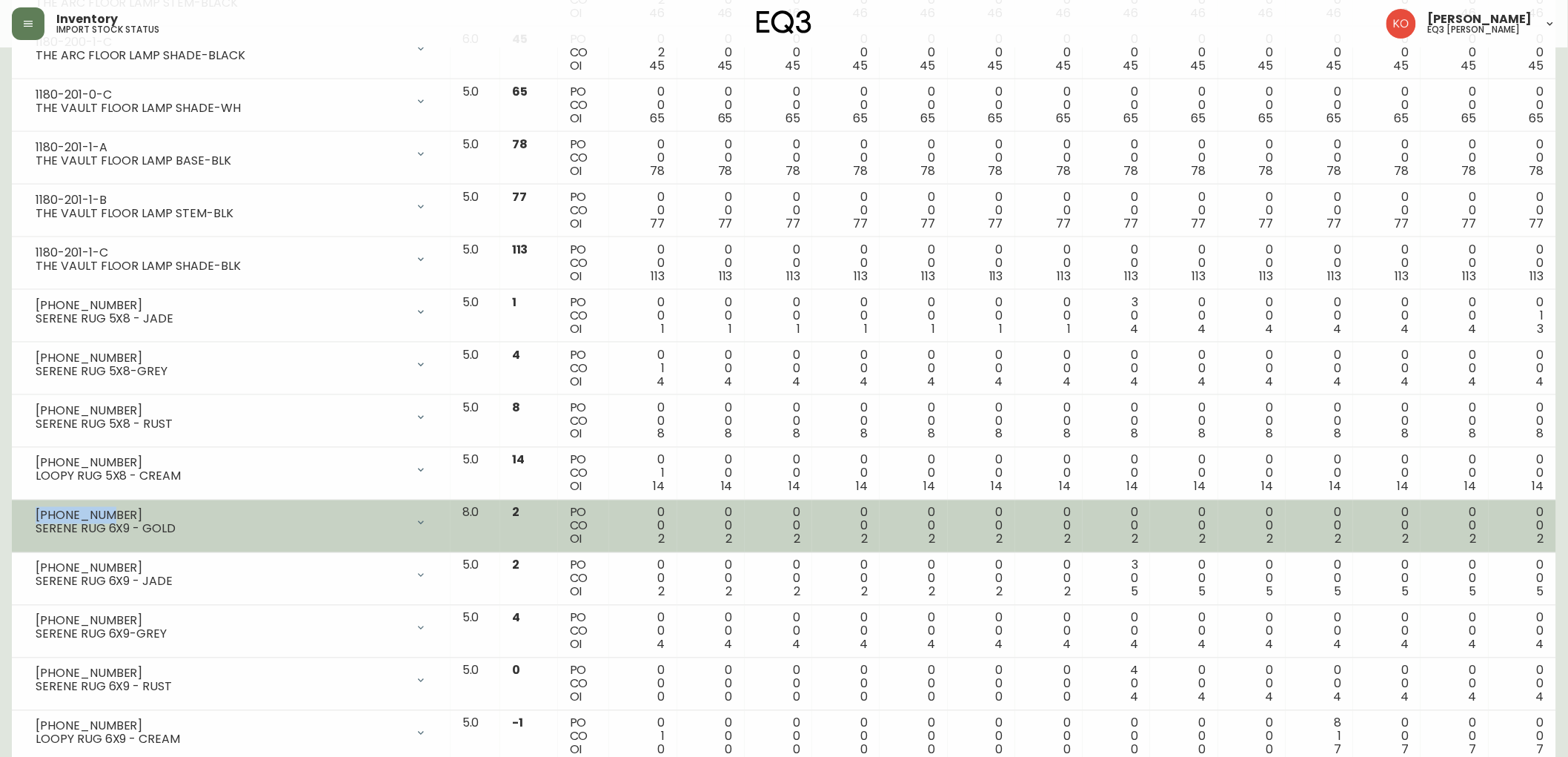
drag, startPoint x: 123, startPoint y: 513, endPoint x: 26, endPoint y: 514, distance: 97.0
click at [26, 514] on div "1190-208-5 SERENE RUG 6X9 - GOLD" at bounding box center [231, 522] width 415 height 32
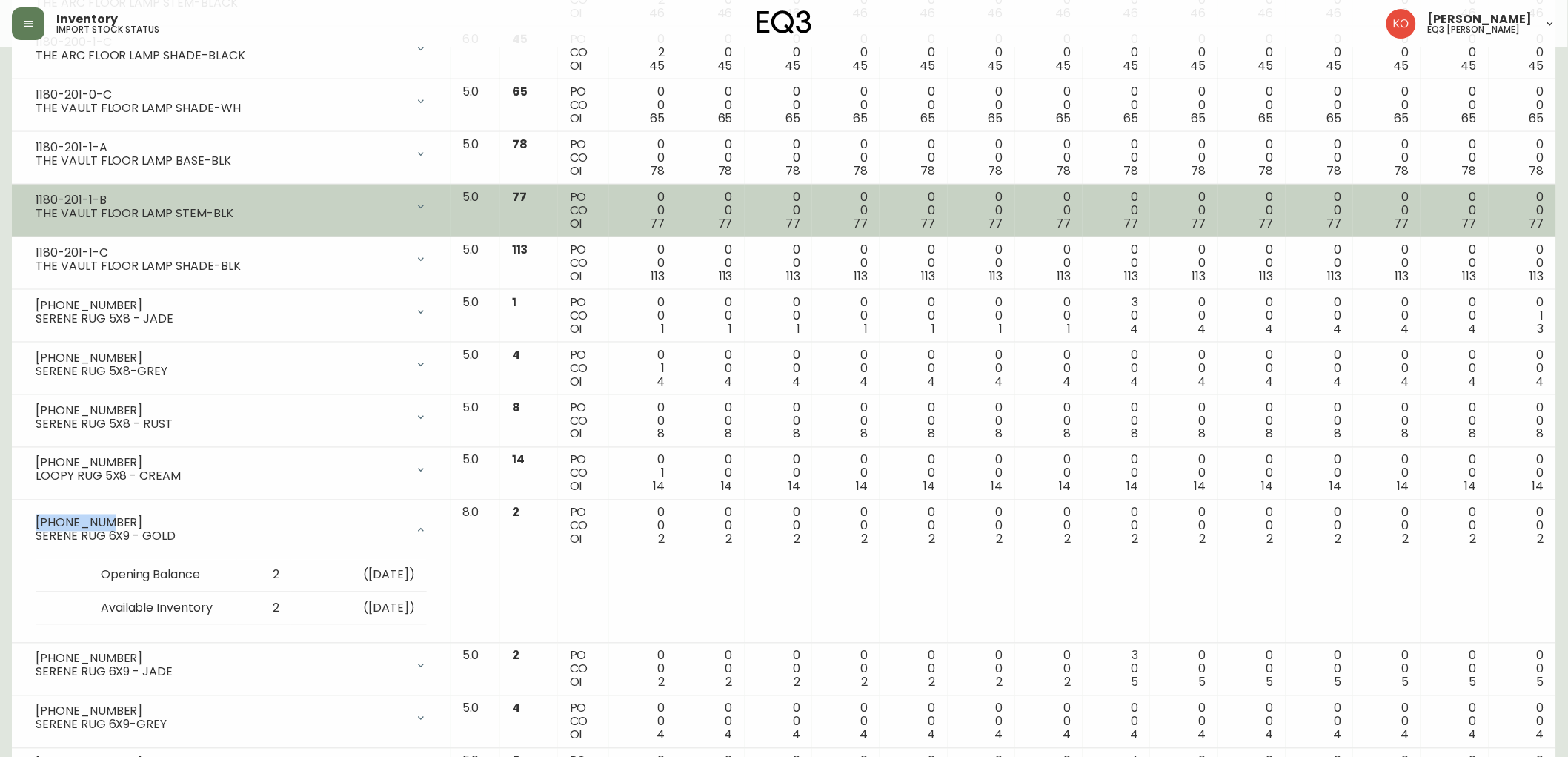
copy div "1190-208-5"
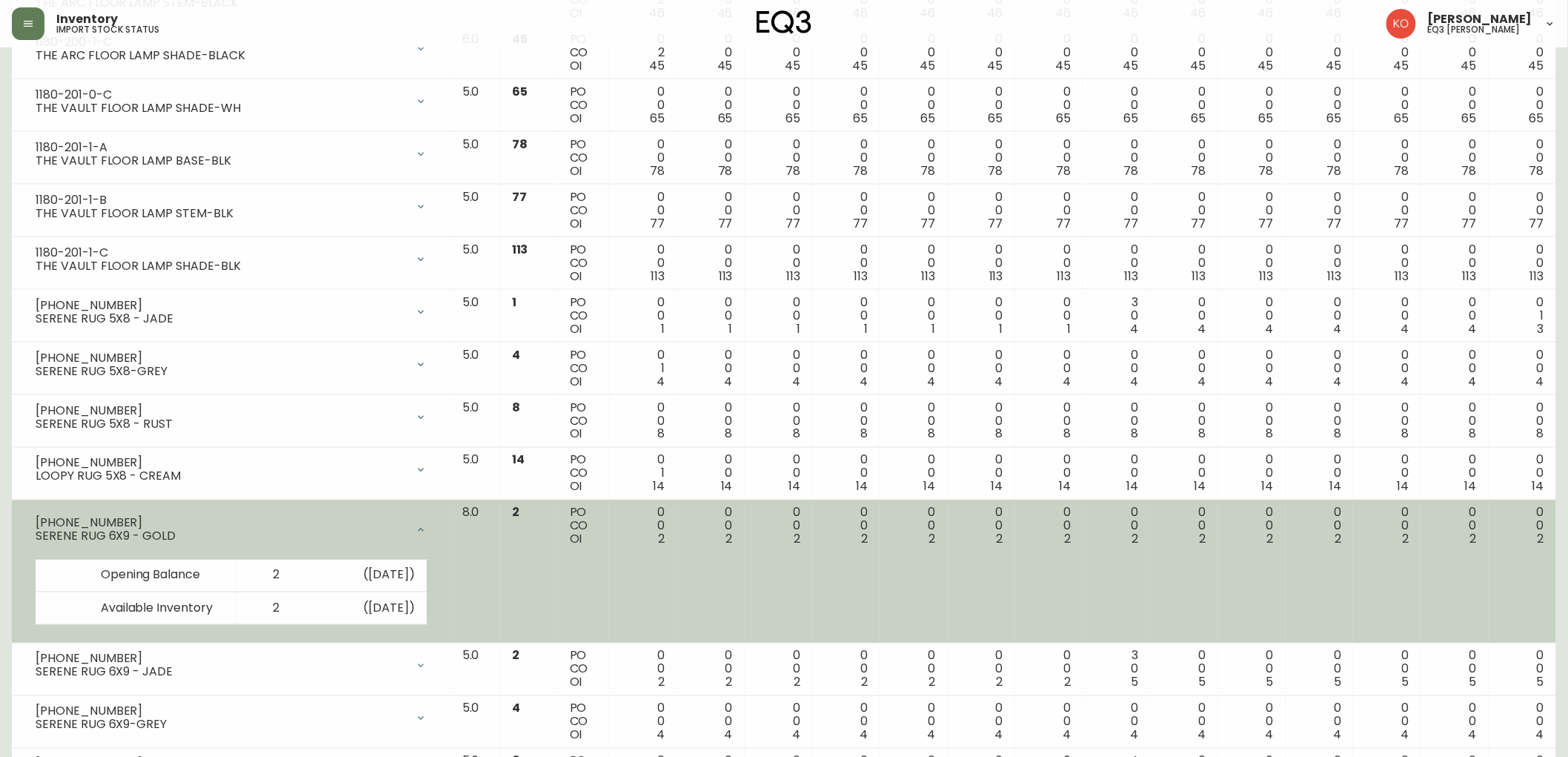
click at [436, 532] on div at bounding box center [421, 530] width 29 height 29
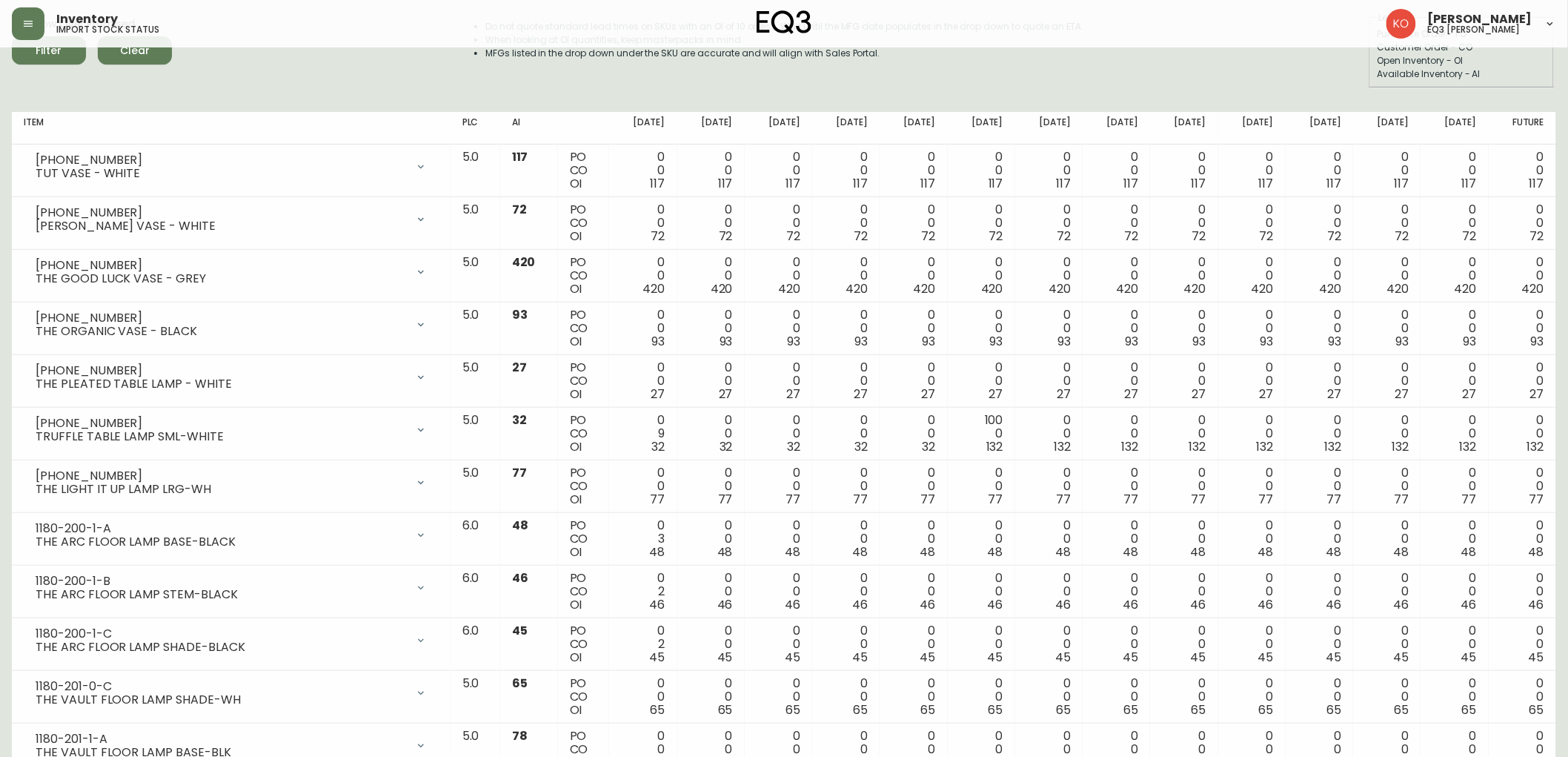
scroll to position [144, 0]
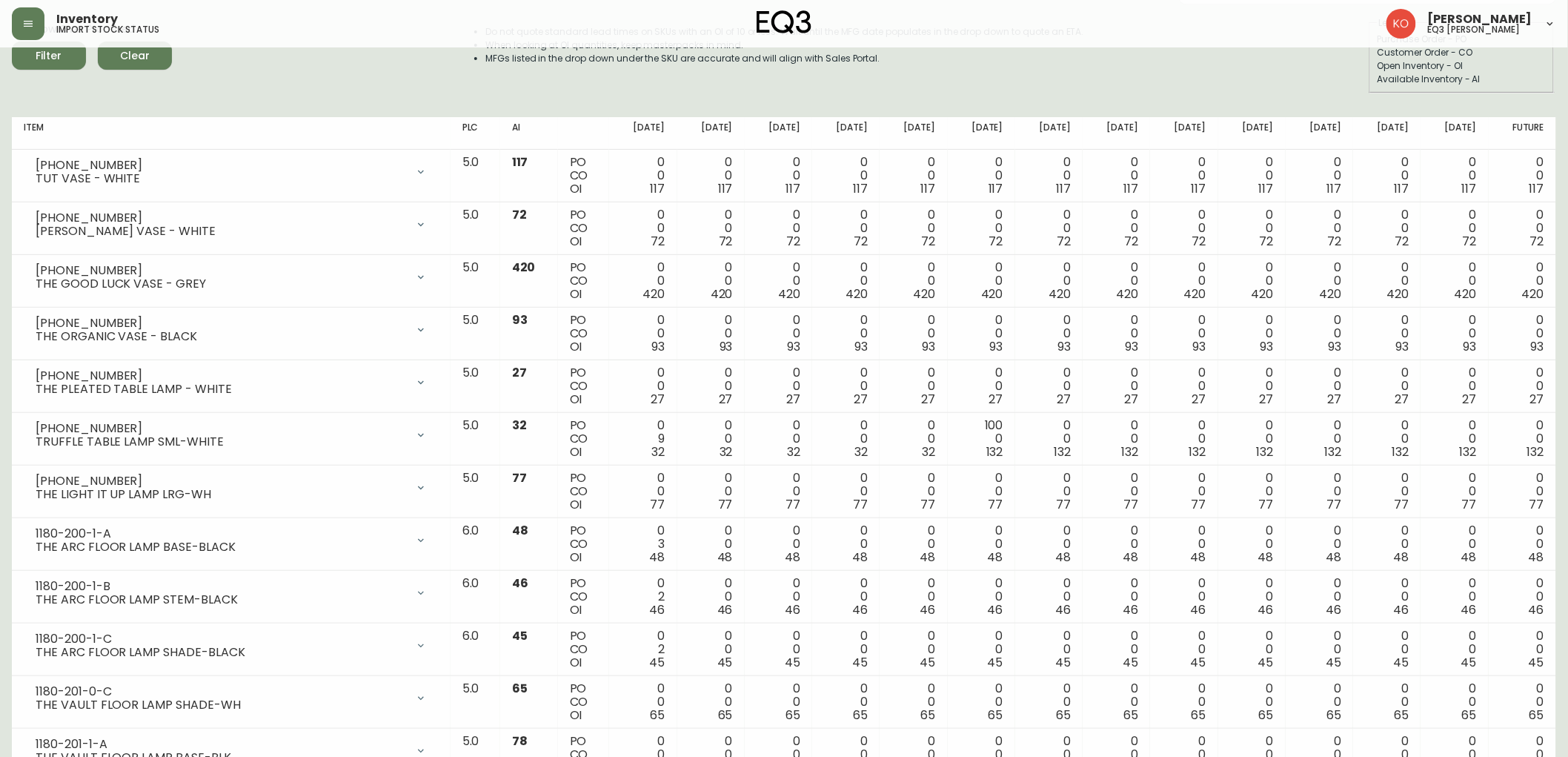
click at [1488, 27] on h5 "eq3 laval - le corbusier" at bounding box center [1475, 29] width 92 height 9
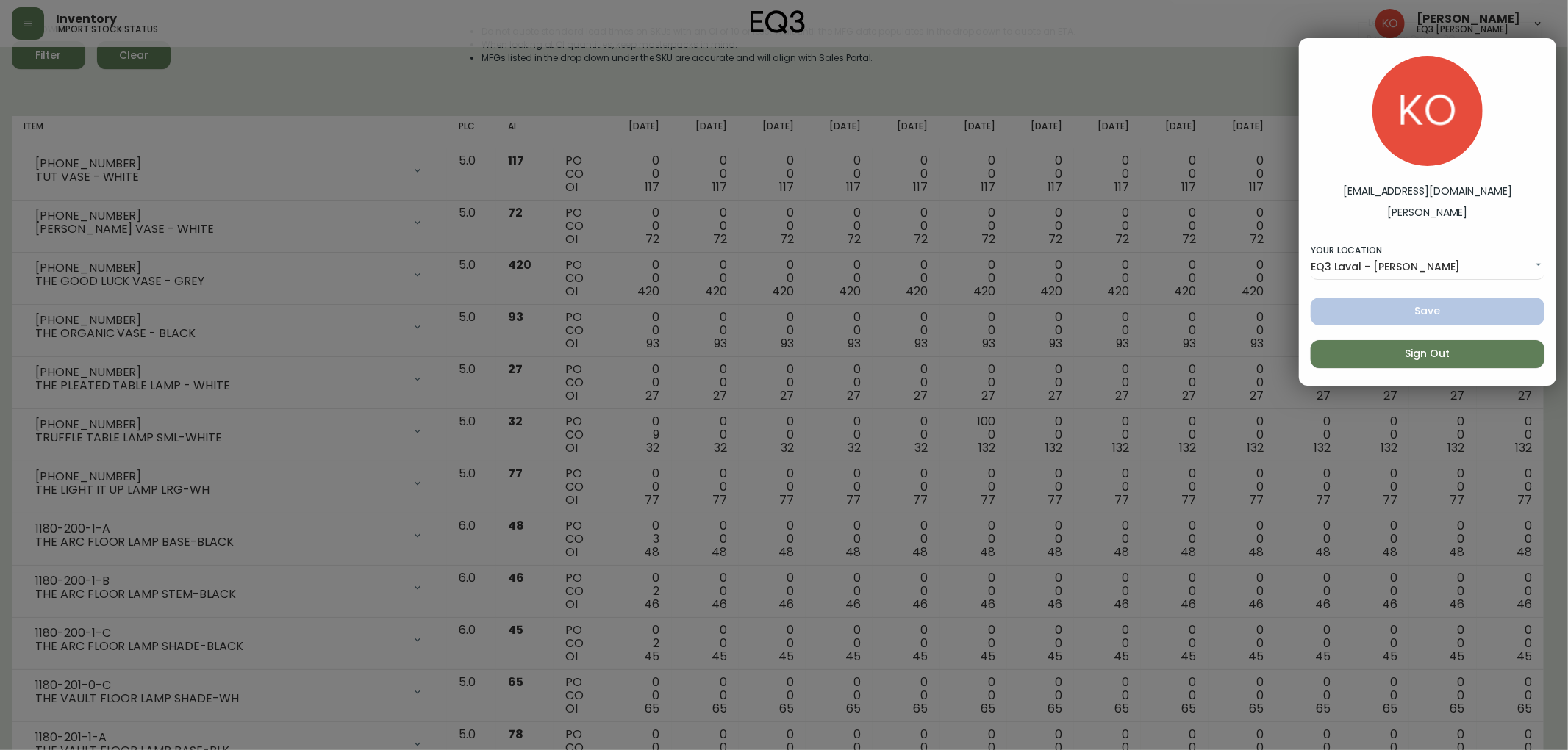
click at [1277, 34] on div at bounding box center [784, 375] width 1568 height 750
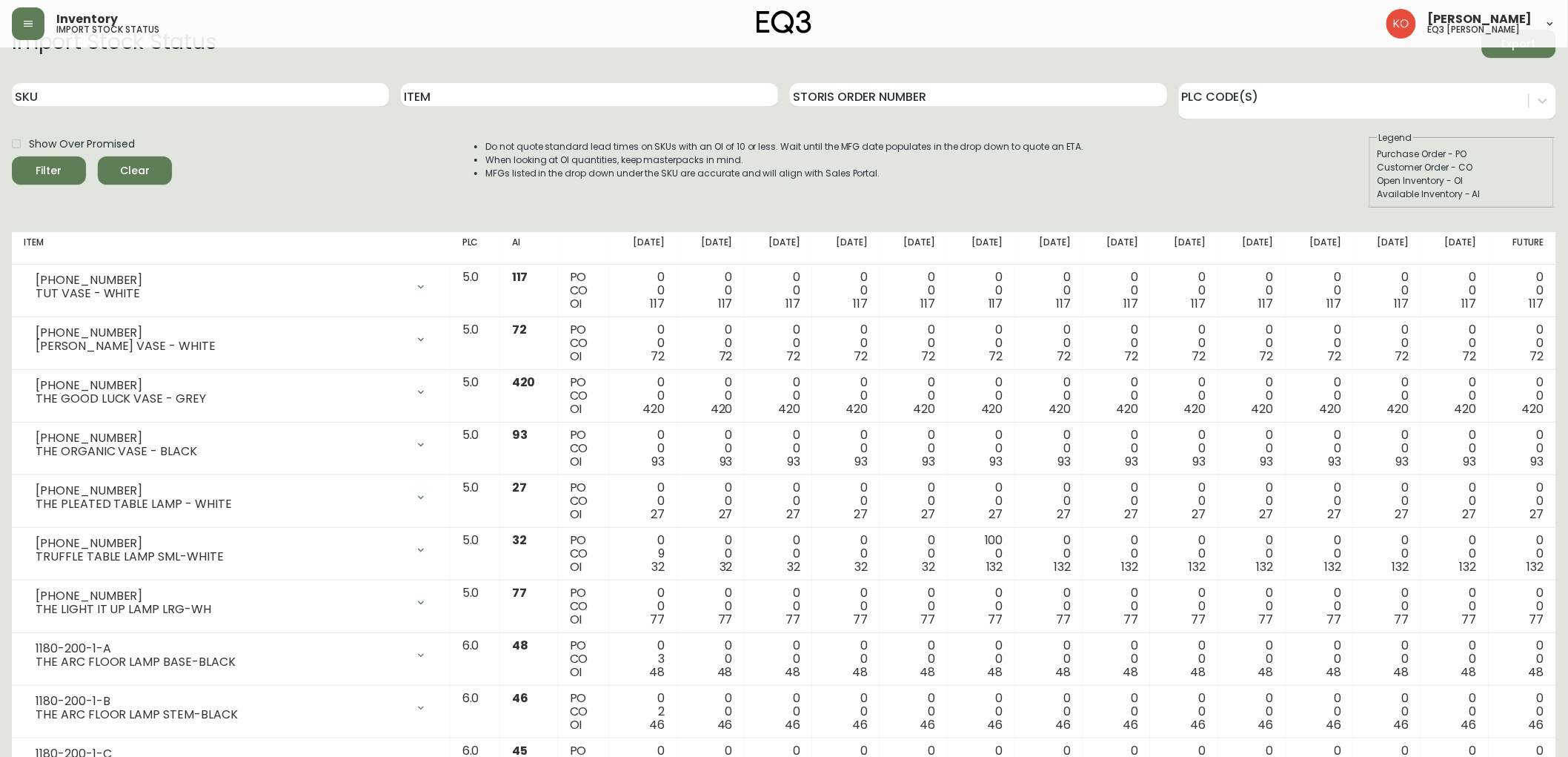
scroll to position [0, 0]
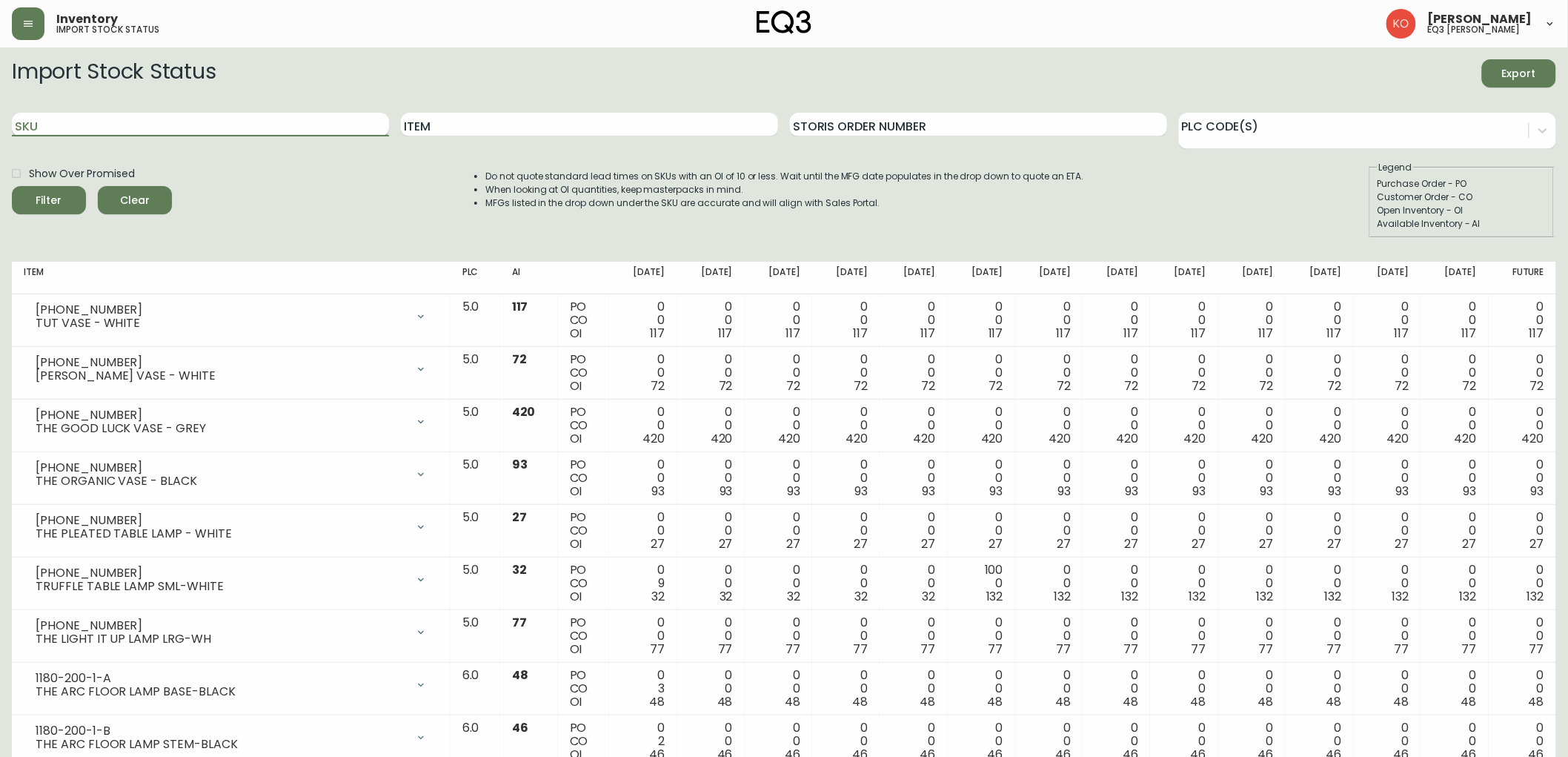
click at [339, 123] on input "SKU" at bounding box center [200, 125] width 377 height 24
click at [300, 120] on input "SKU" at bounding box center [200, 125] width 377 height 24
click at [365, 120] on input "SKU" at bounding box center [200, 125] width 377 height 24
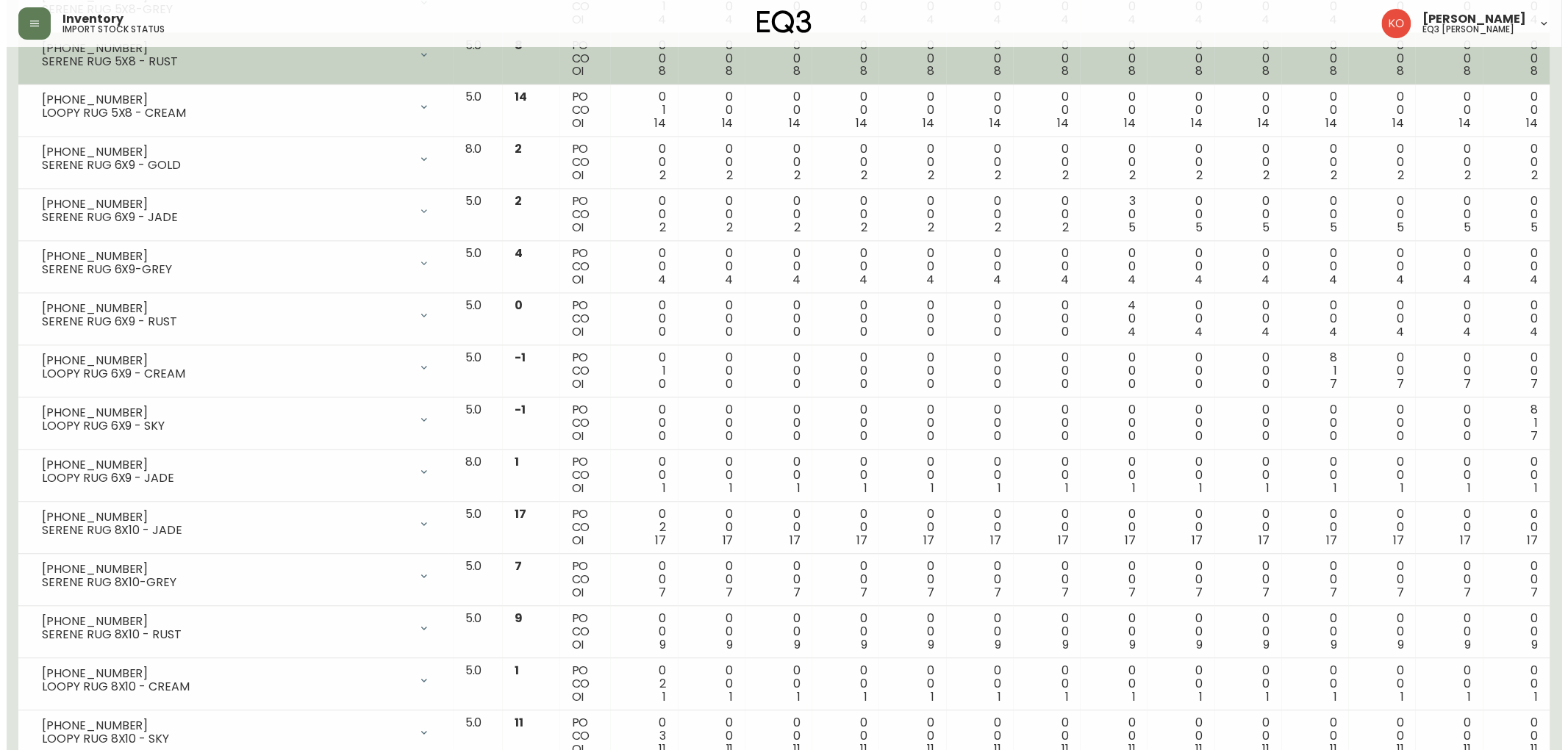
scroll to position [1123, 0]
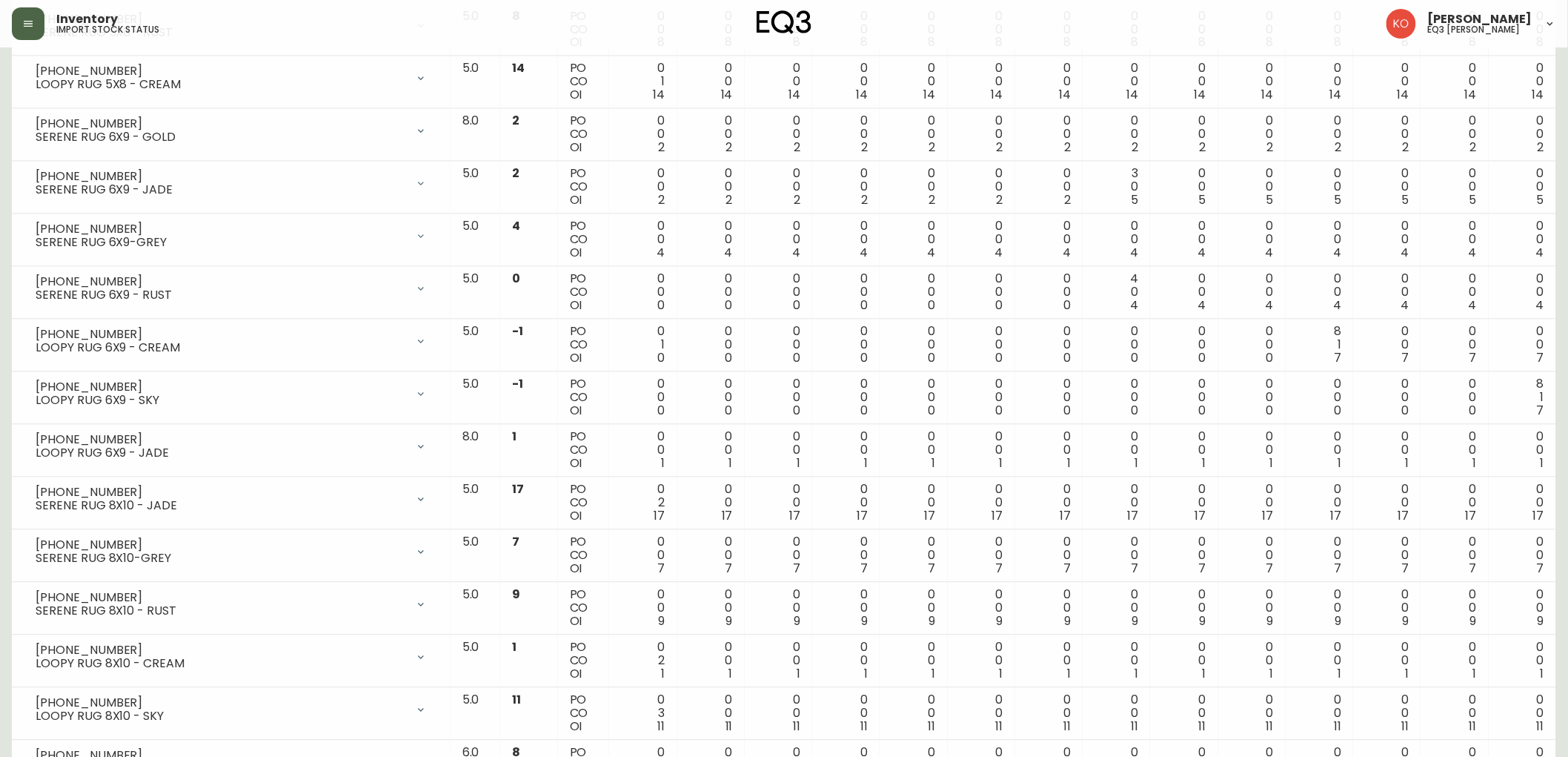
click at [40, 25] on button "button" at bounding box center [27, 24] width 32 height 32
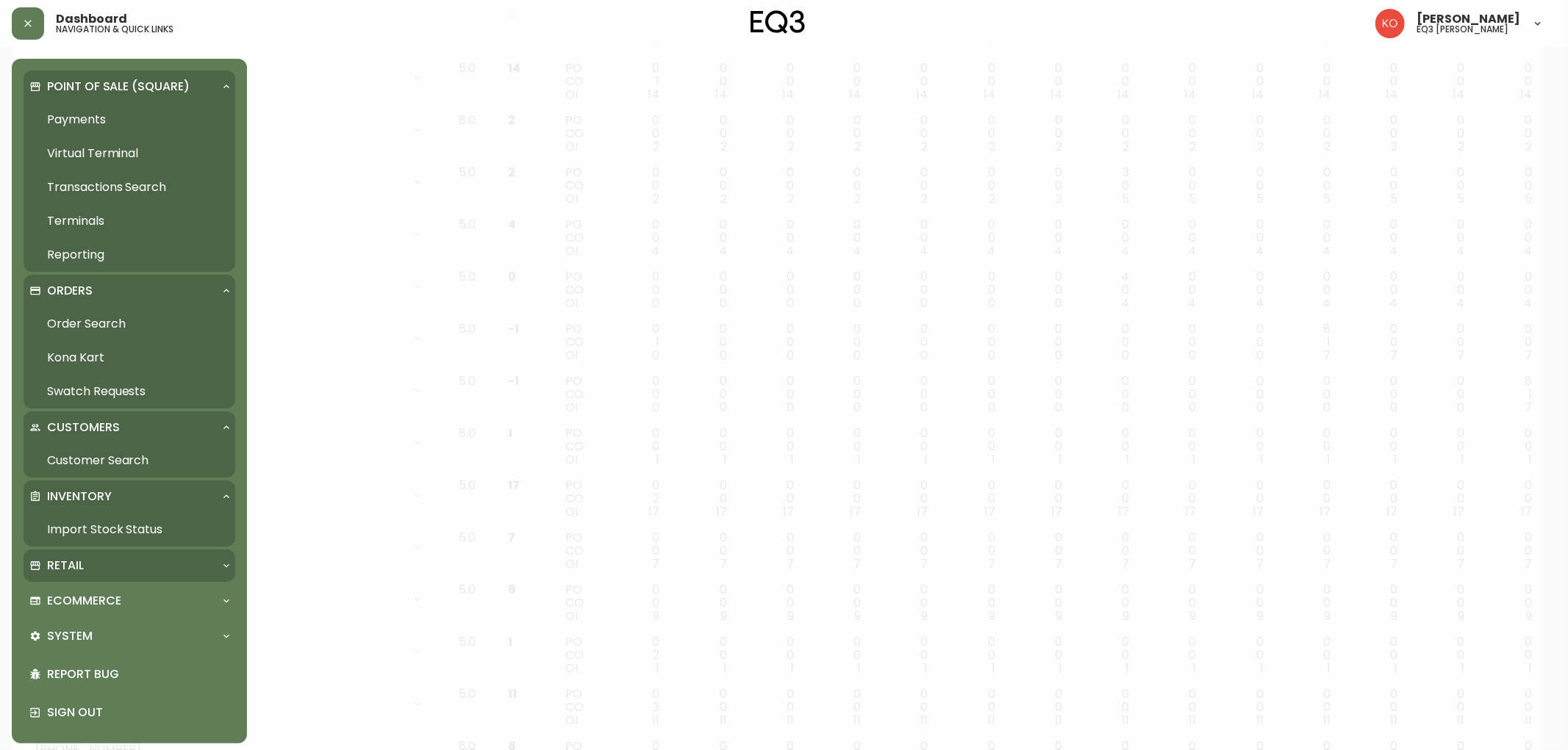
click at [182, 574] on div "Retail" at bounding box center [129, 565] width 212 height 32
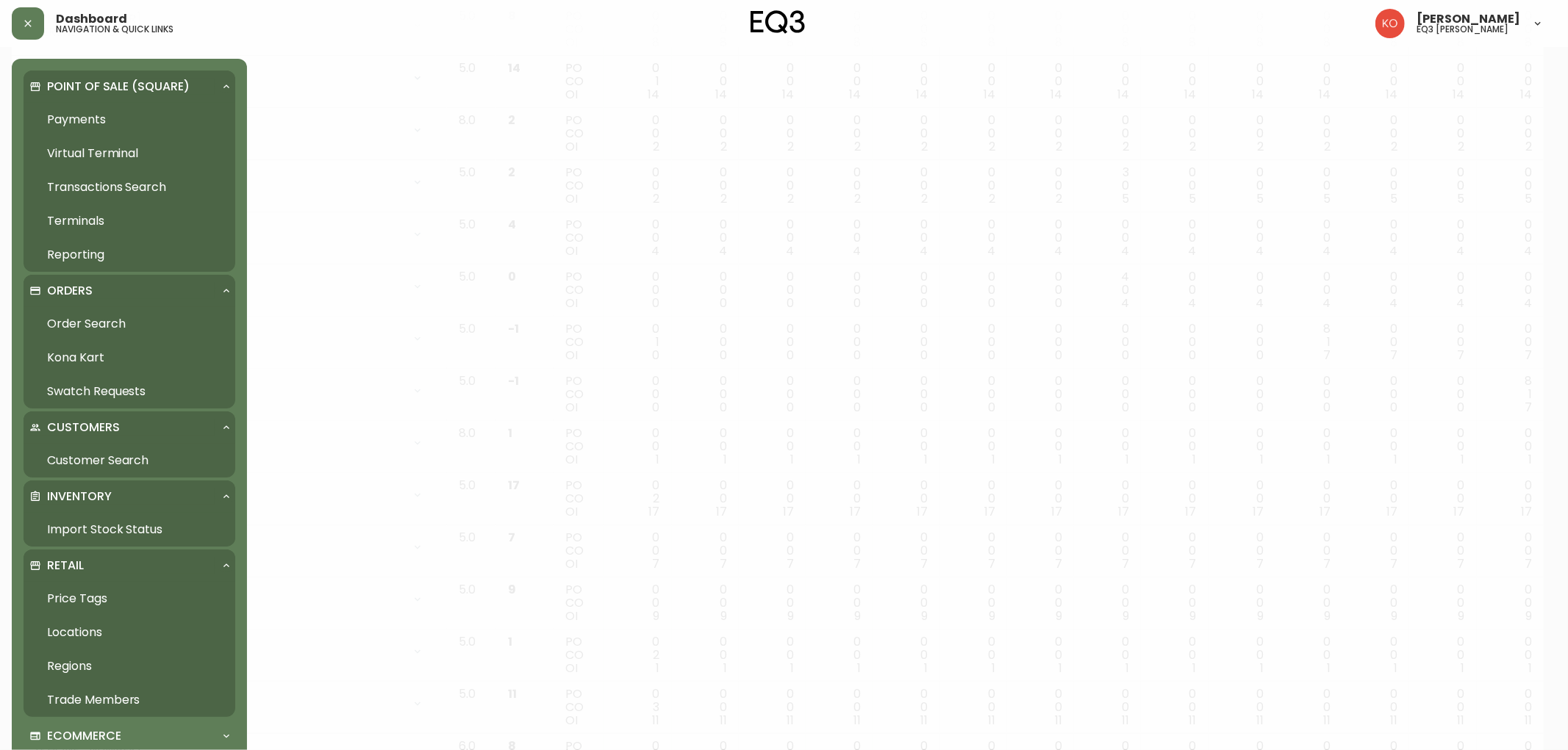
click at [182, 574] on div "Retail" at bounding box center [129, 565] width 212 height 32
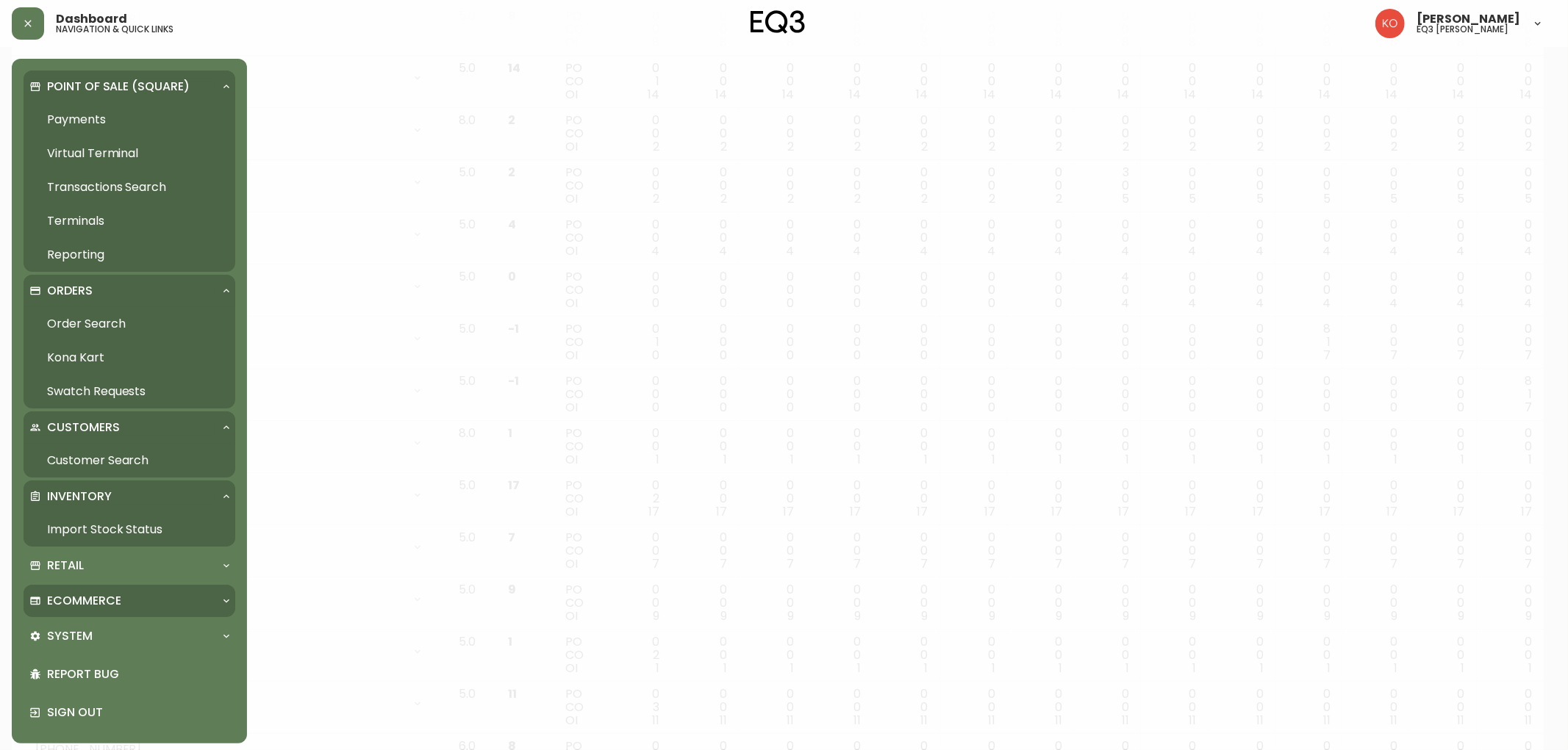
click at [101, 598] on p "Ecommerce" at bounding box center [84, 601] width 74 height 17
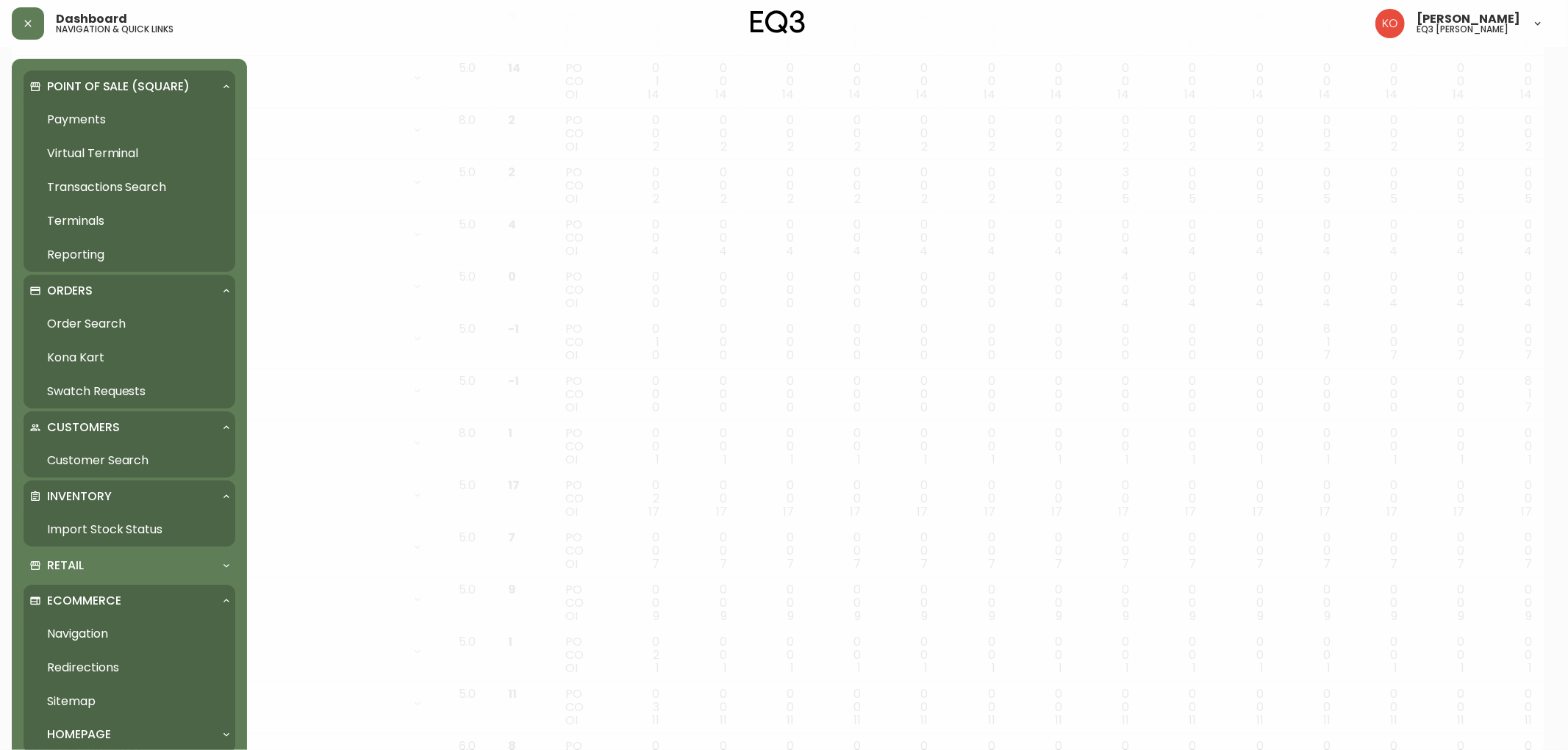
click at [104, 598] on p "Ecommerce" at bounding box center [84, 601] width 74 height 17
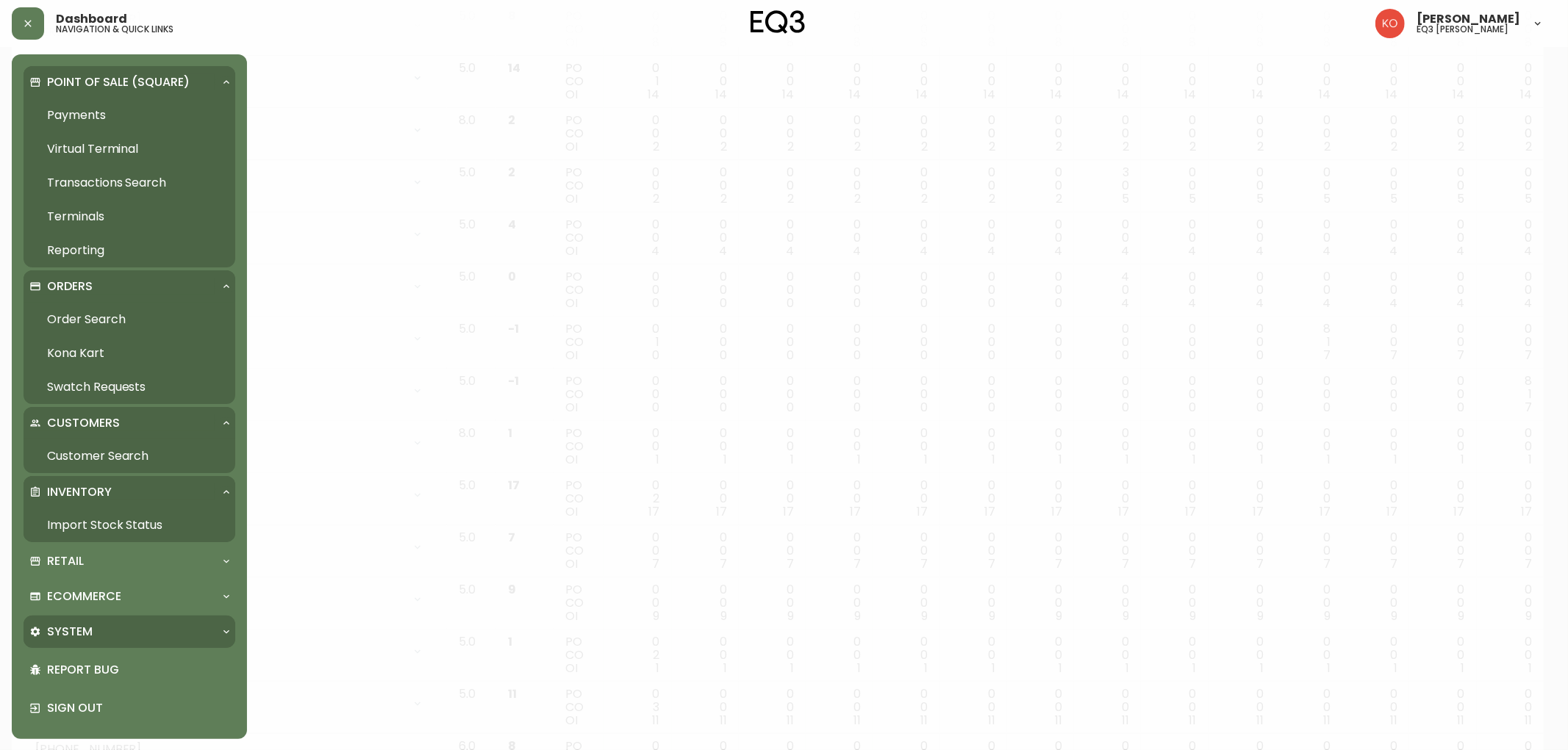
scroll to position [0, 0]
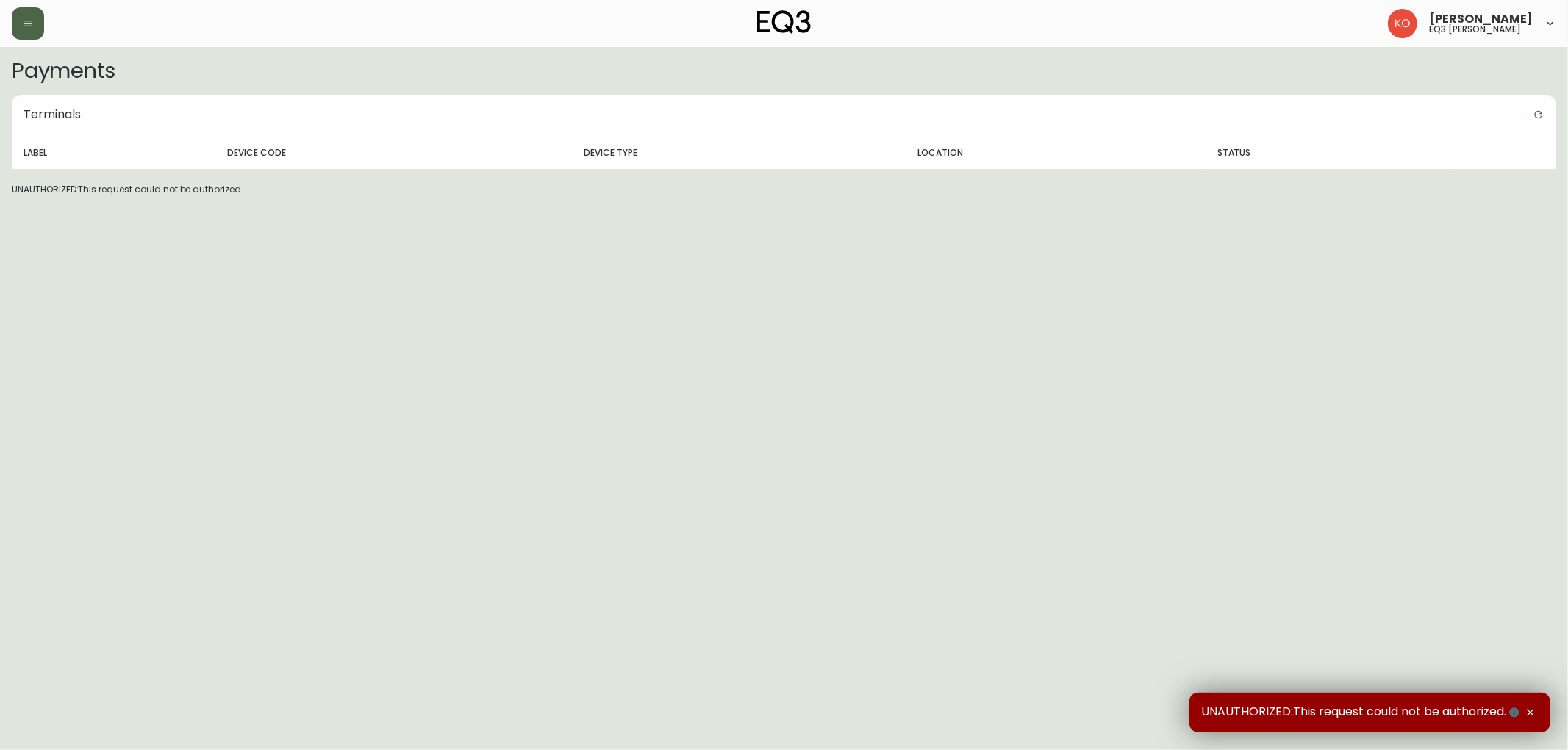
click at [33, 33] on button "button" at bounding box center [27, 23] width 32 height 32
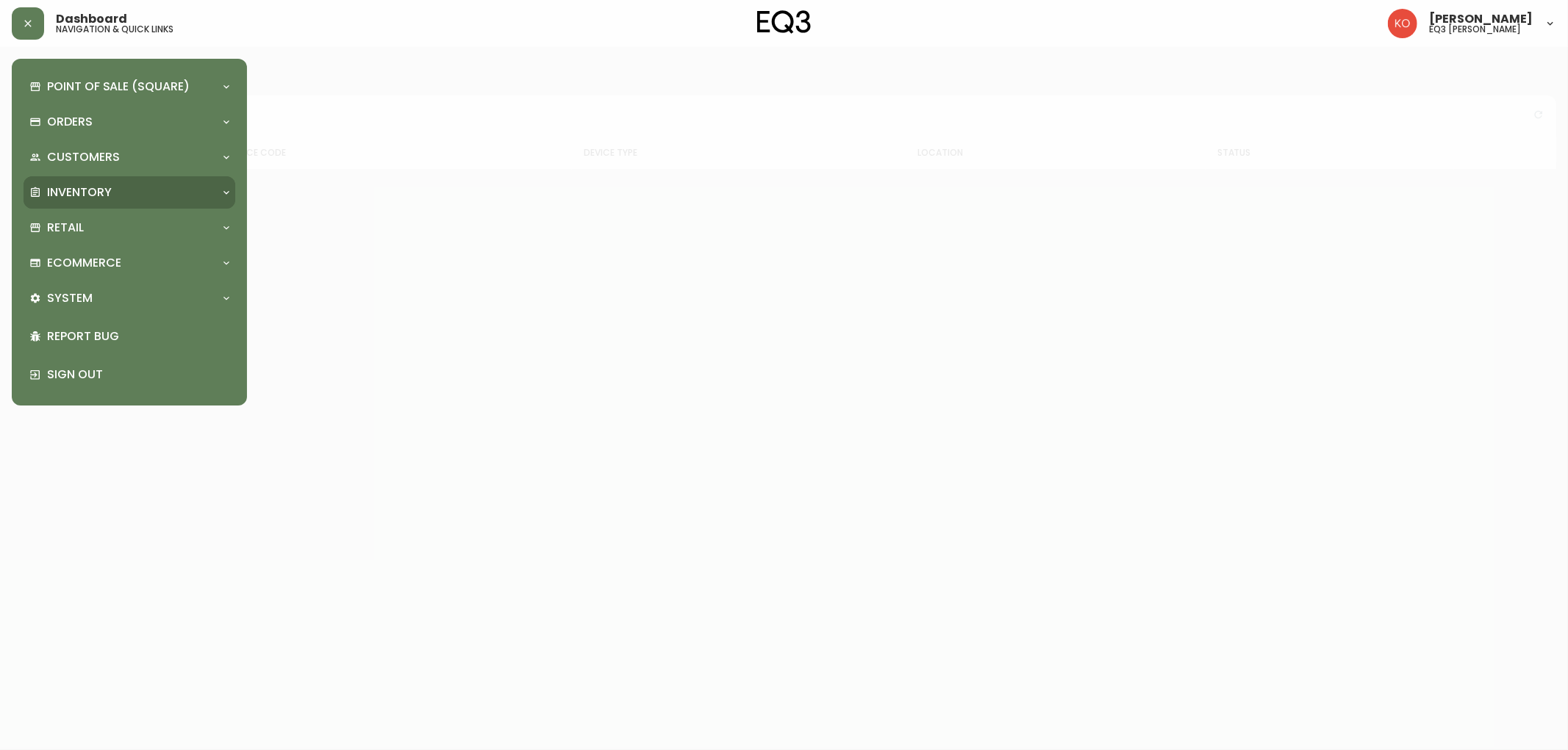
click at [122, 189] on div "Inventory" at bounding box center [122, 193] width 185 height 17
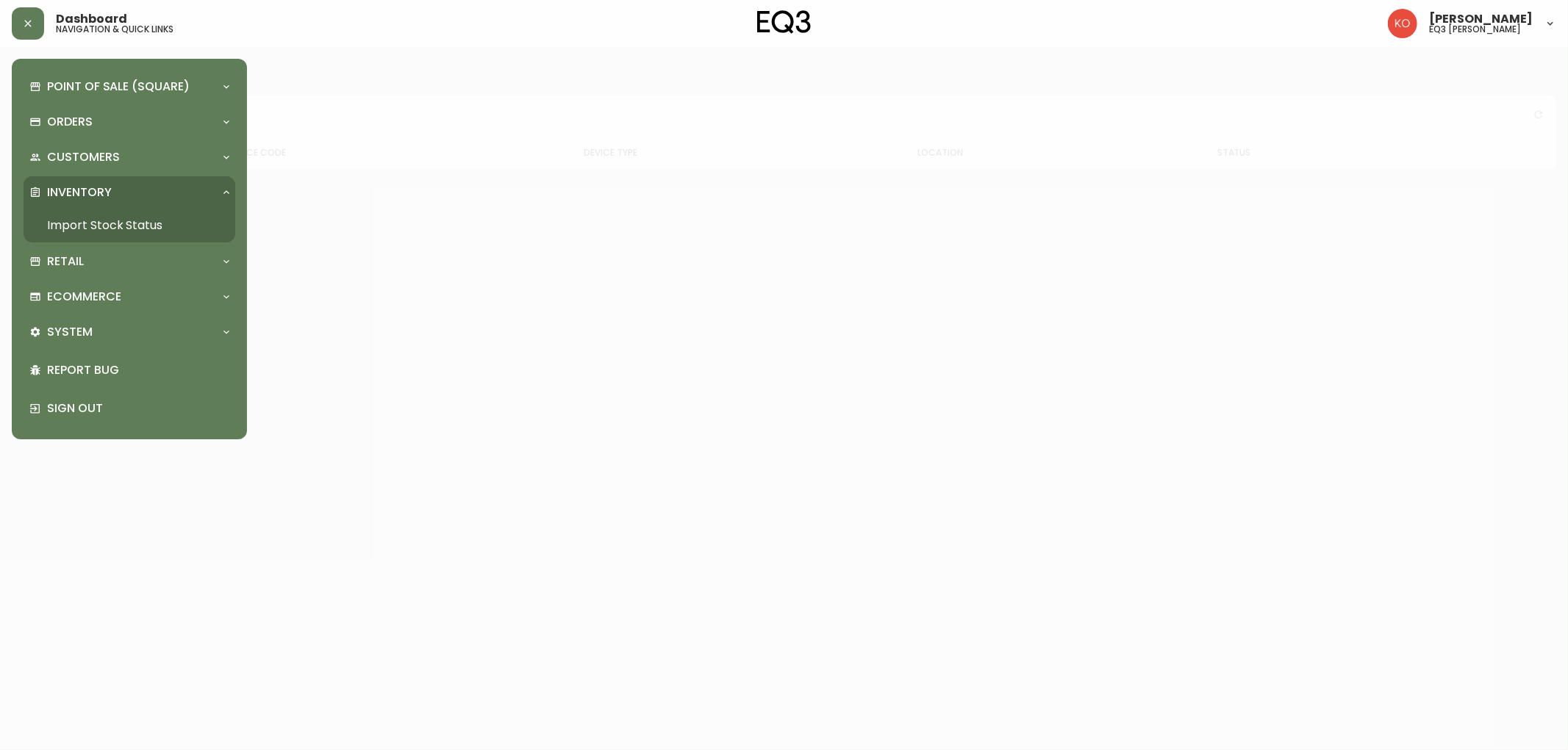
click at [145, 229] on link "Import Stock Status" at bounding box center [129, 226] width 212 height 34
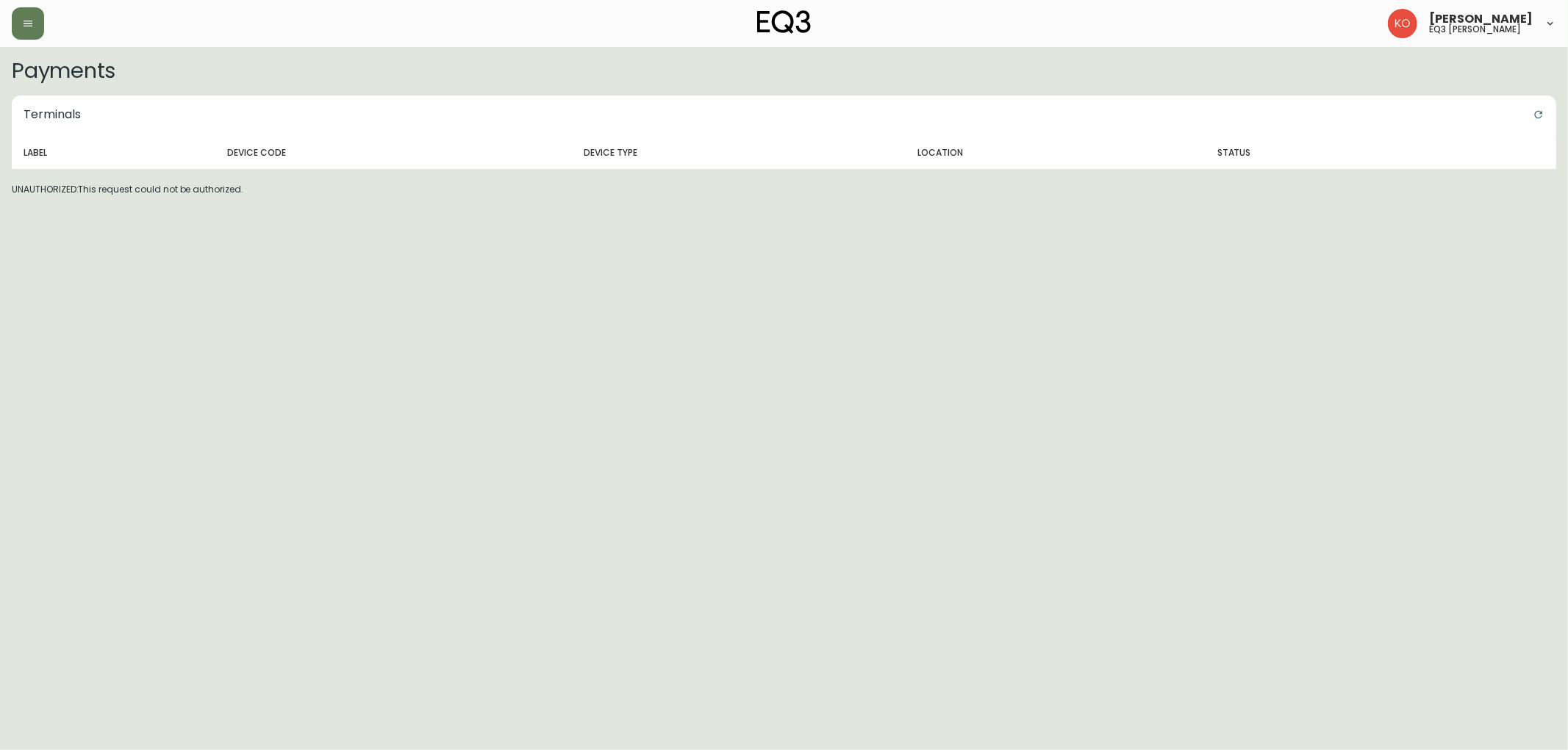
click at [336, 196] on html "Karine Olaizola Bernier eq3 laval - le corbusier Payments Terminals Label Devic…" at bounding box center [784, 98] width 1568 height 196
